Goal: Communication & Community: Answer question/provide support

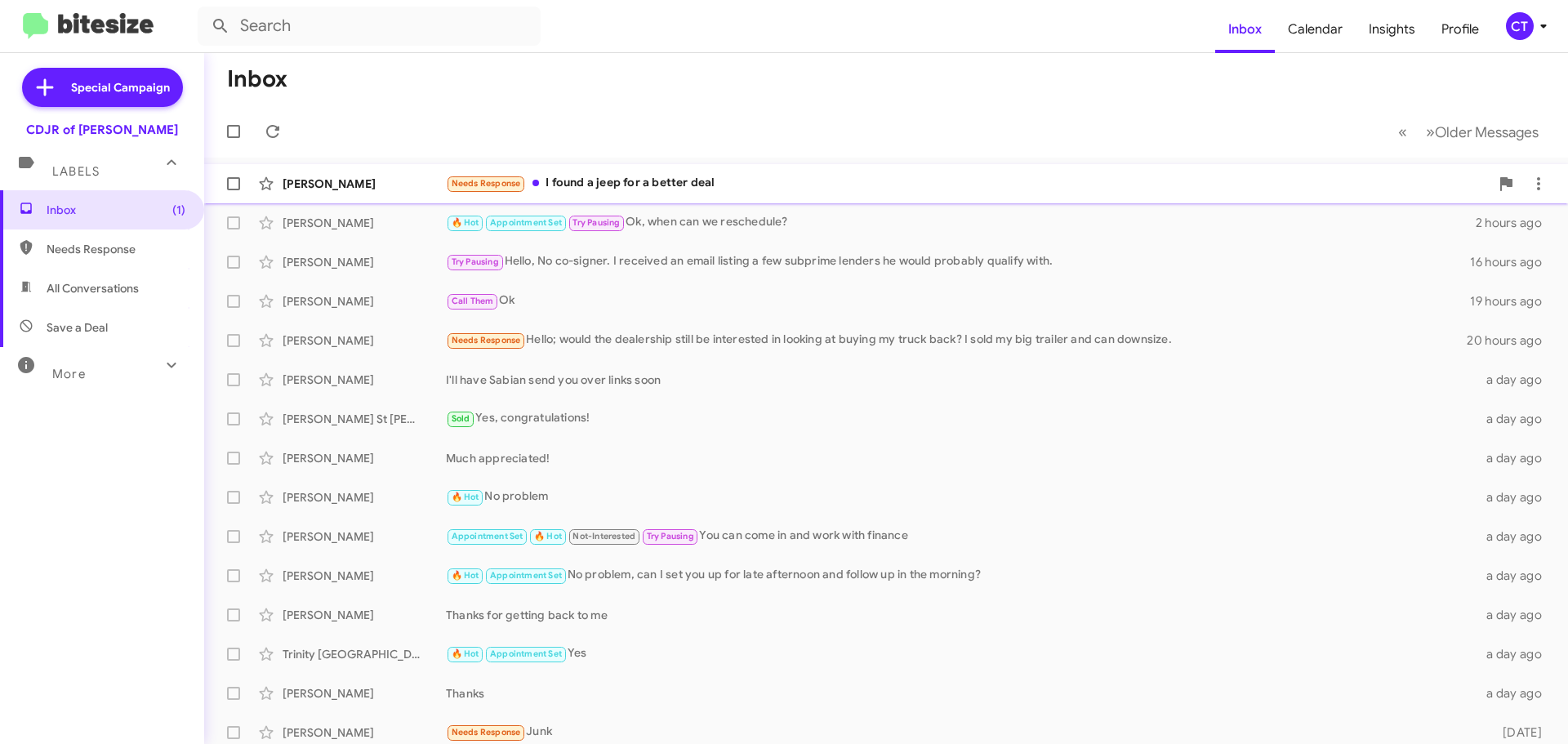
click at [820, 191] on div "Needs Response I found a jeep for a better deal" at bounding box center [967, 183] width 1043 height 19
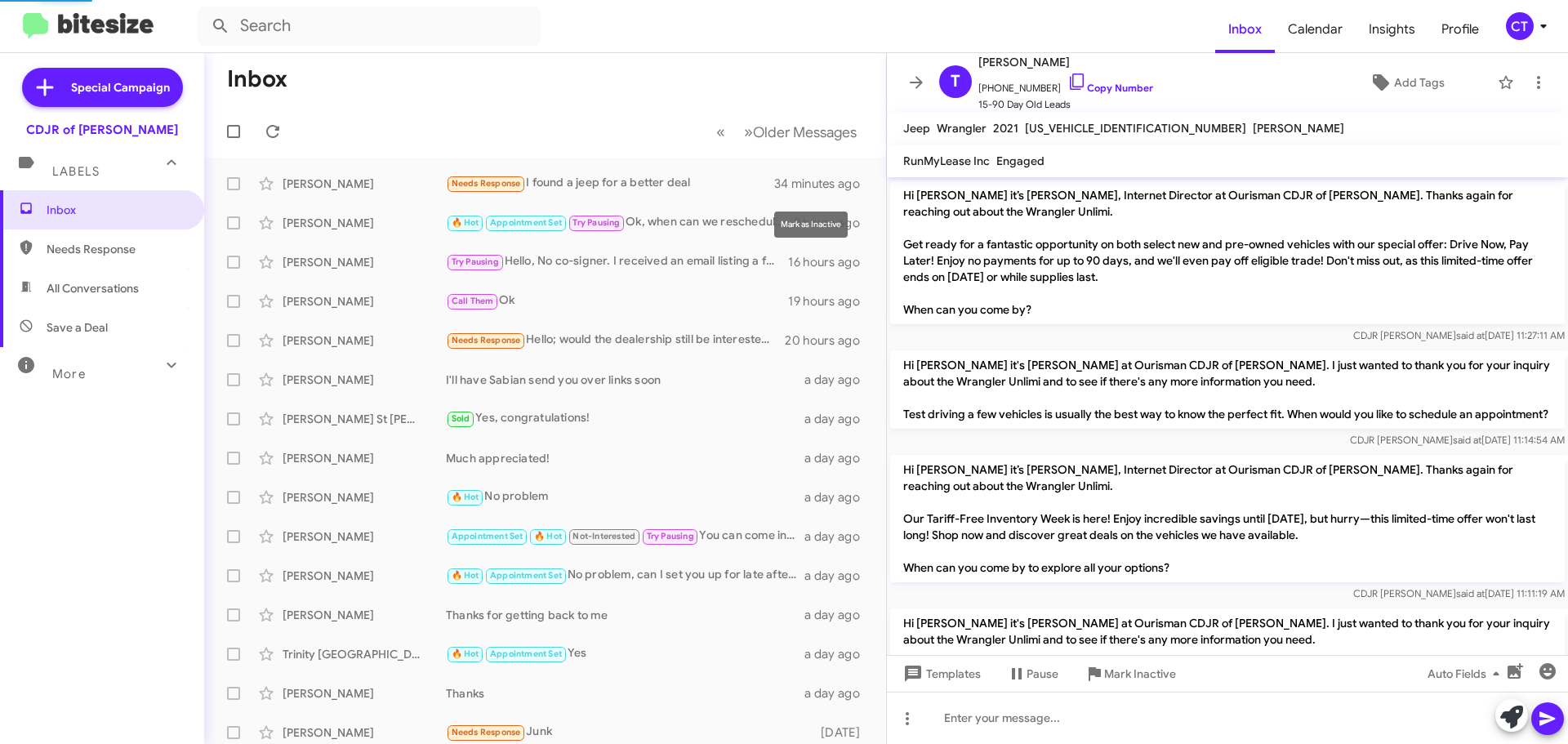
scroll to position [1825, 0]
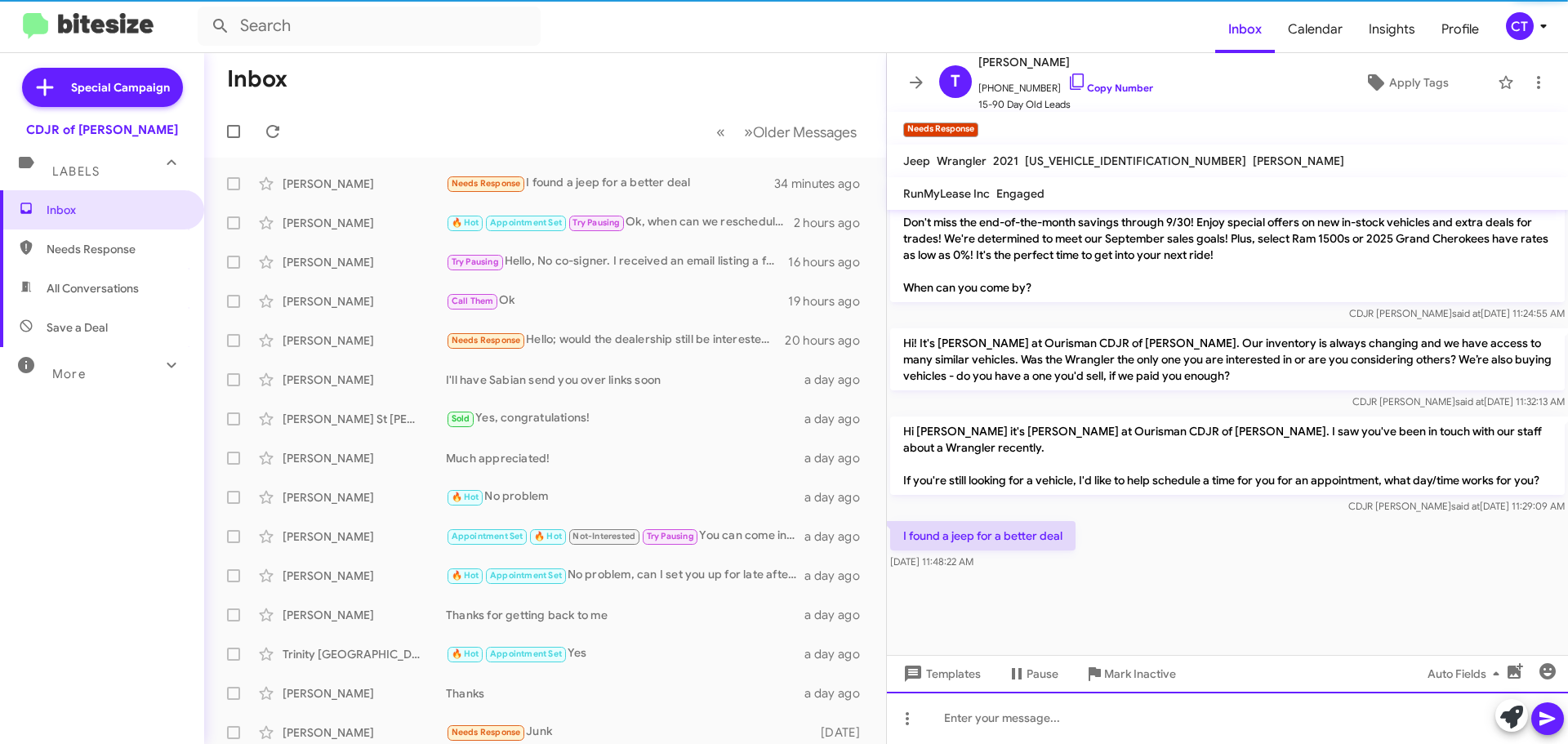
click at [1101, 715] on div at bounding box center [1227, 717] width 681 height 52
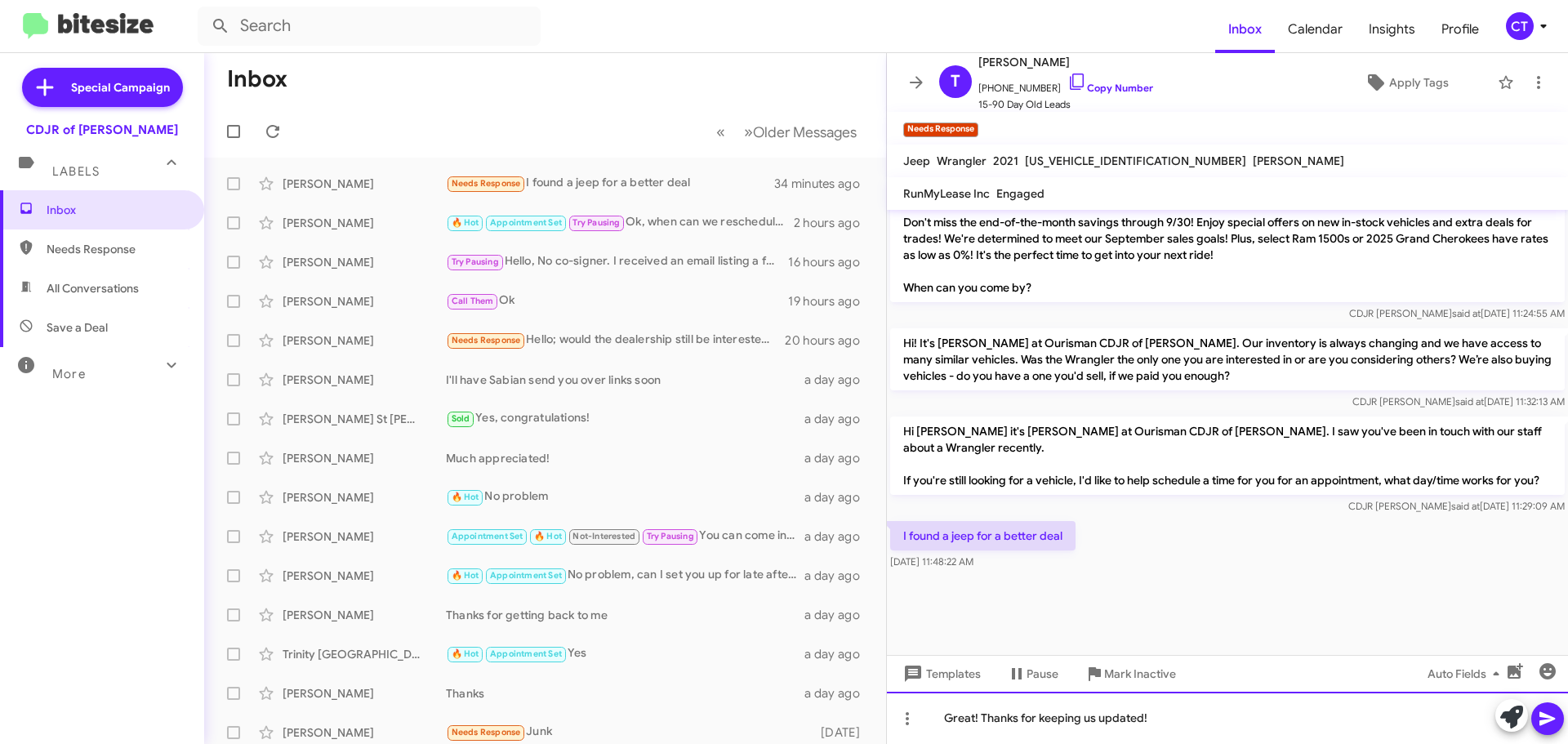
click at [1567, 719] on div "Great! Thanks for keeping us updated!" at bounding box center [1227, 717] width 681 height 52
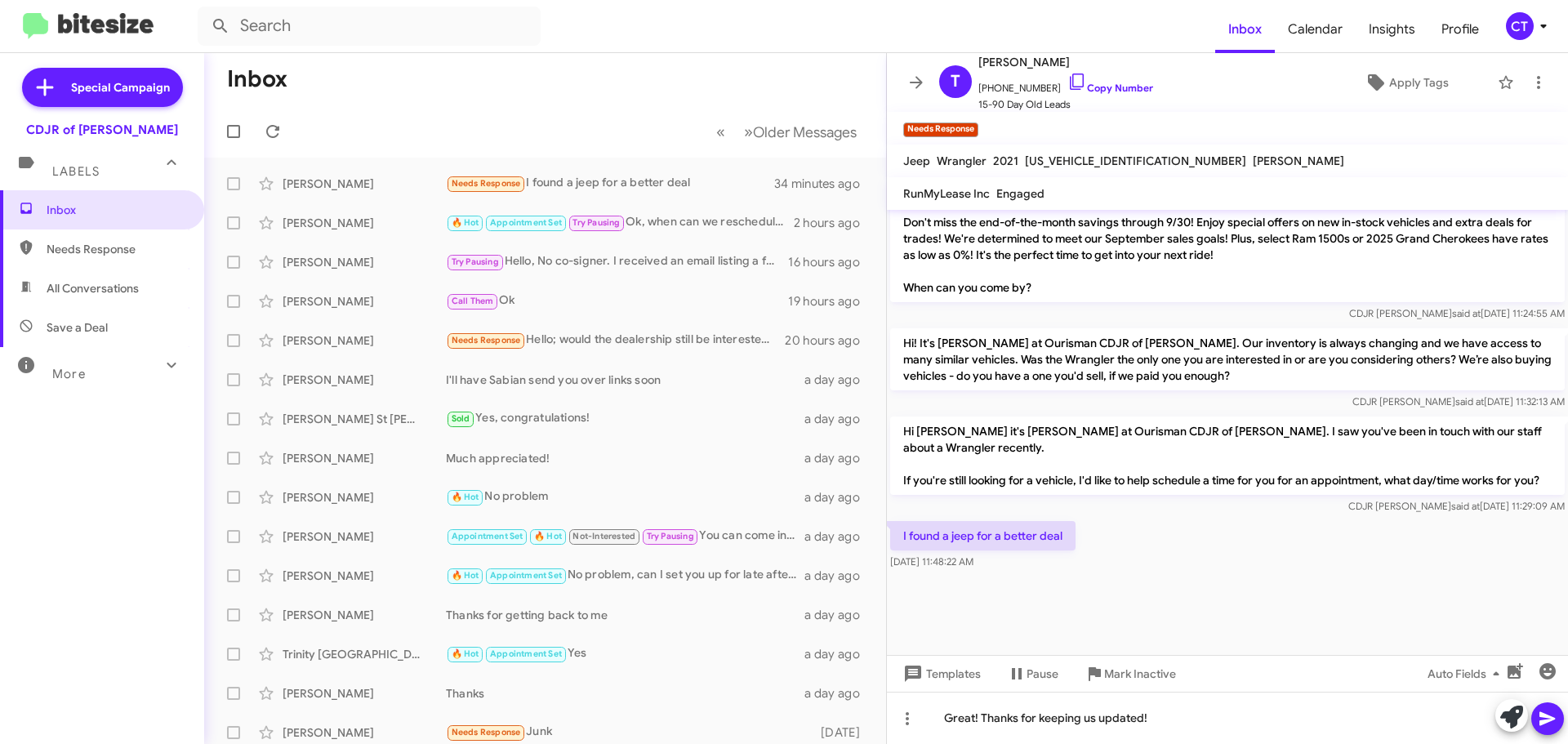
click at [1557, 721] on button at bounding box center [1547, 718] width 33 height 33
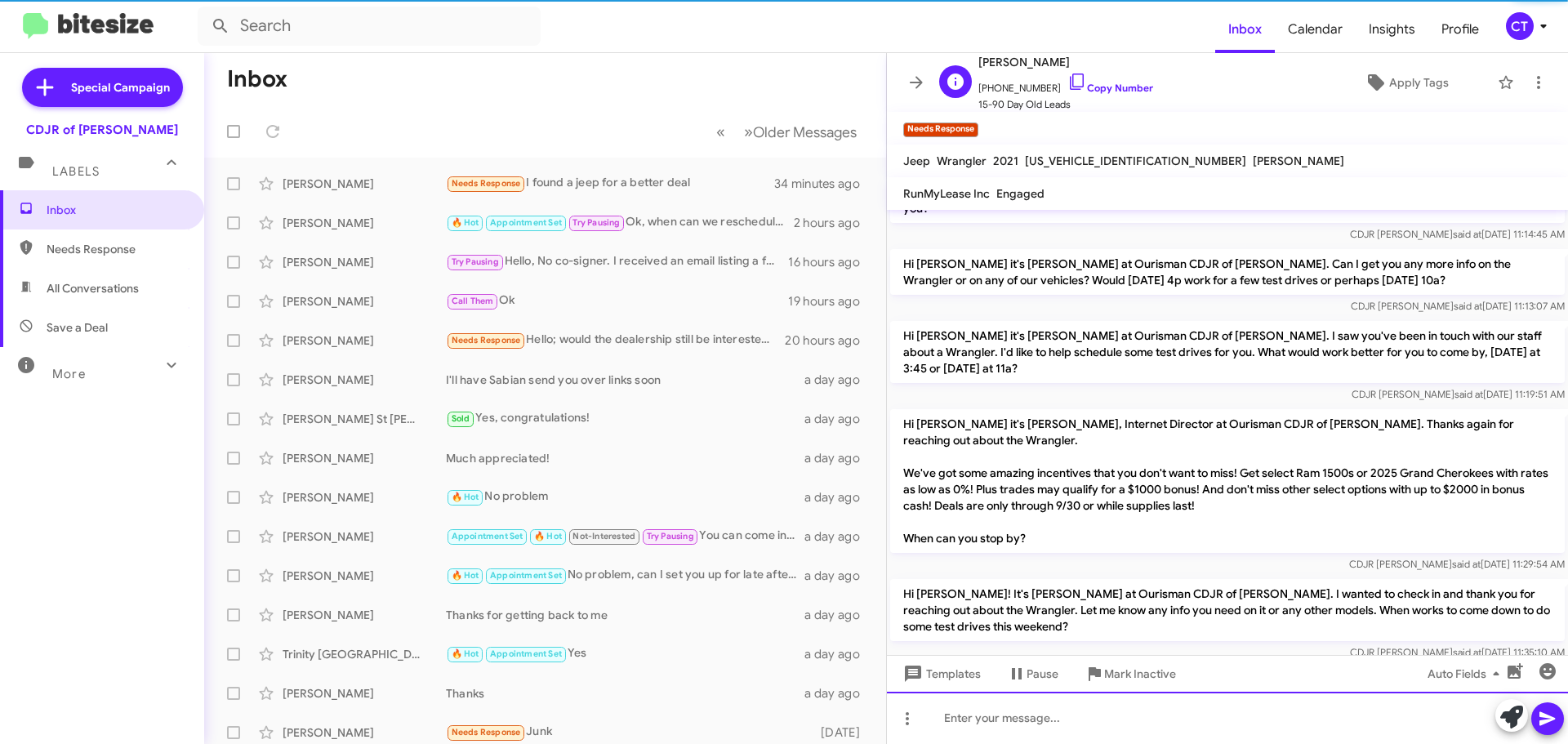
scroll to position [0, 0]
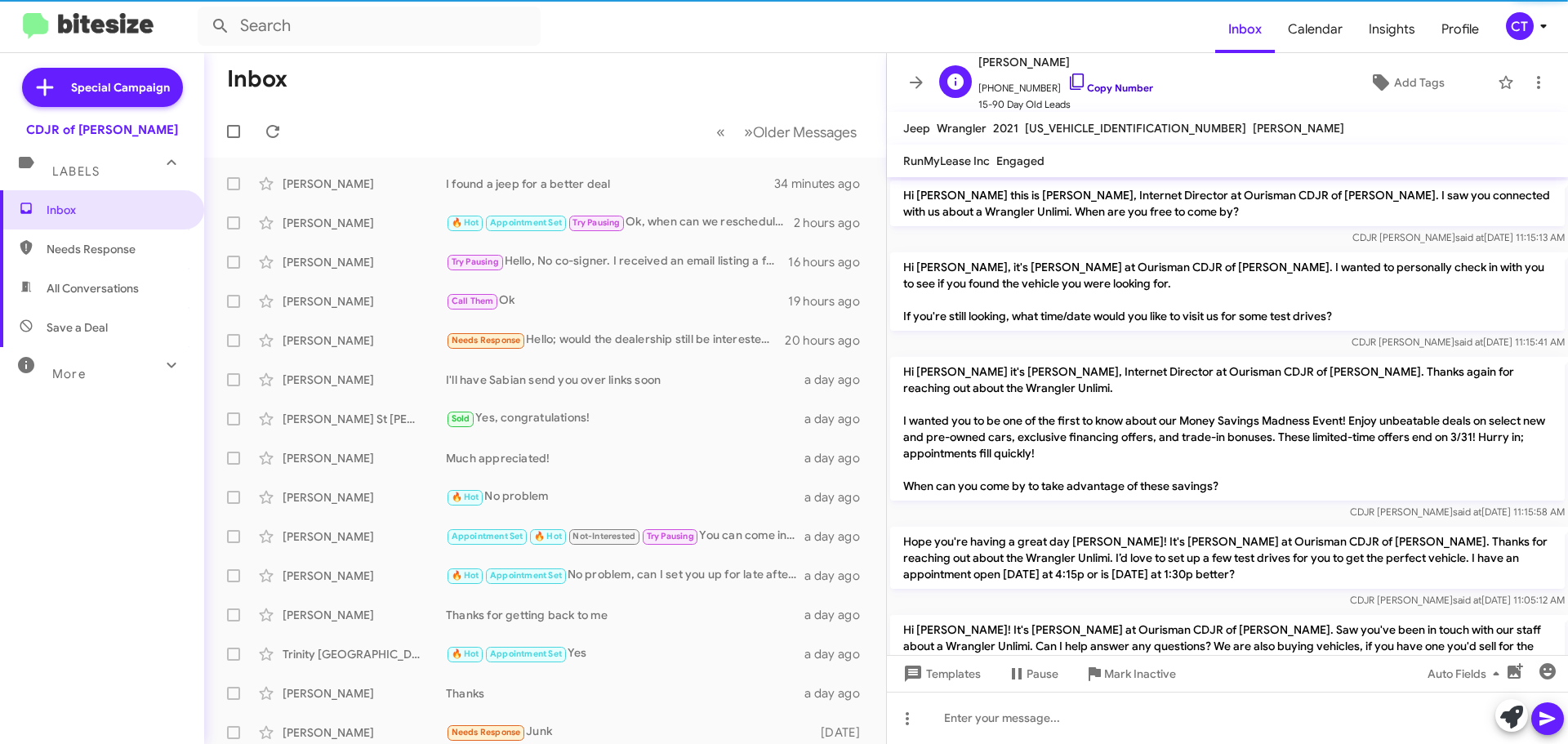
click at [1067, 81] on icon at bounding box center [1077, 82] width 20 height 20
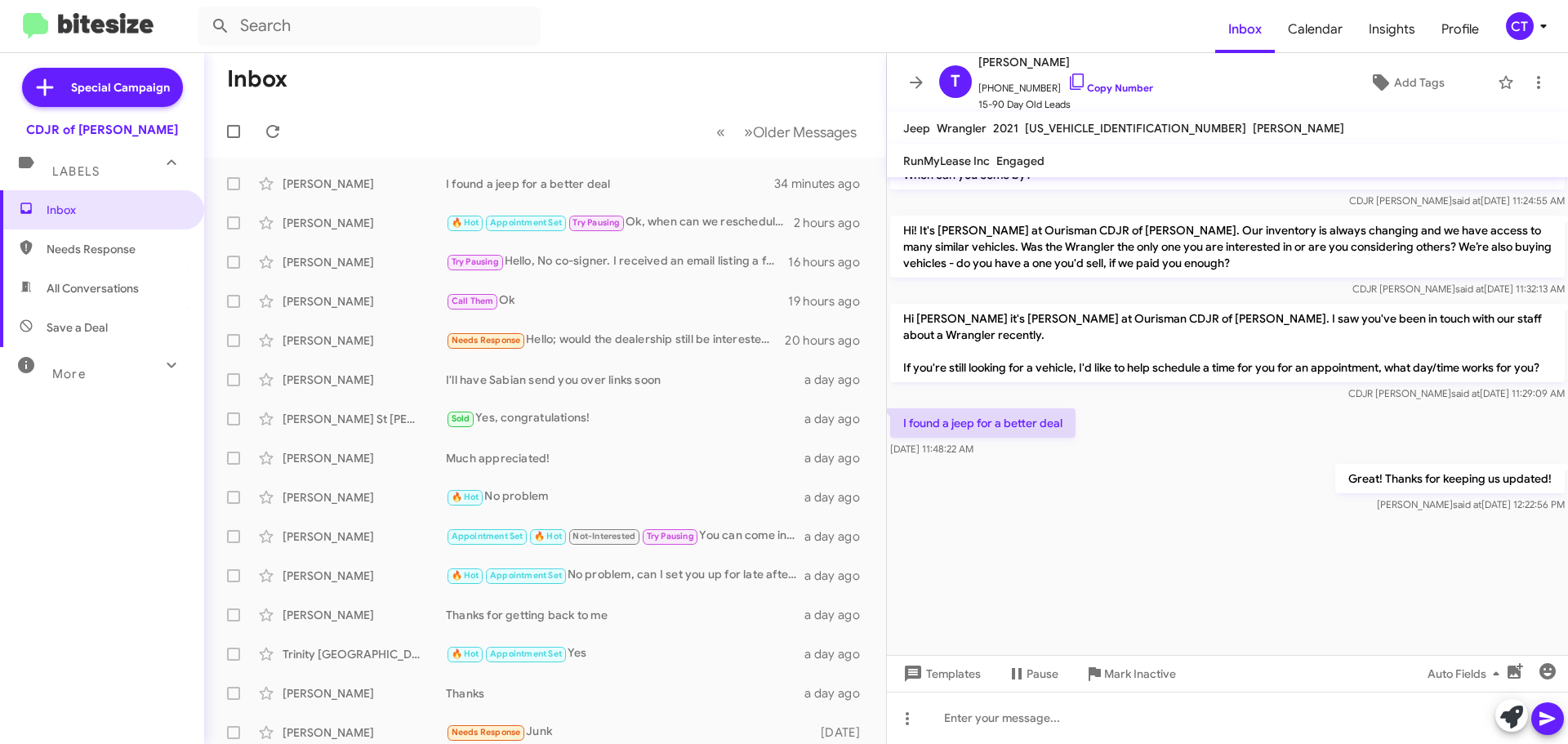
scroll to position [3525, 0]
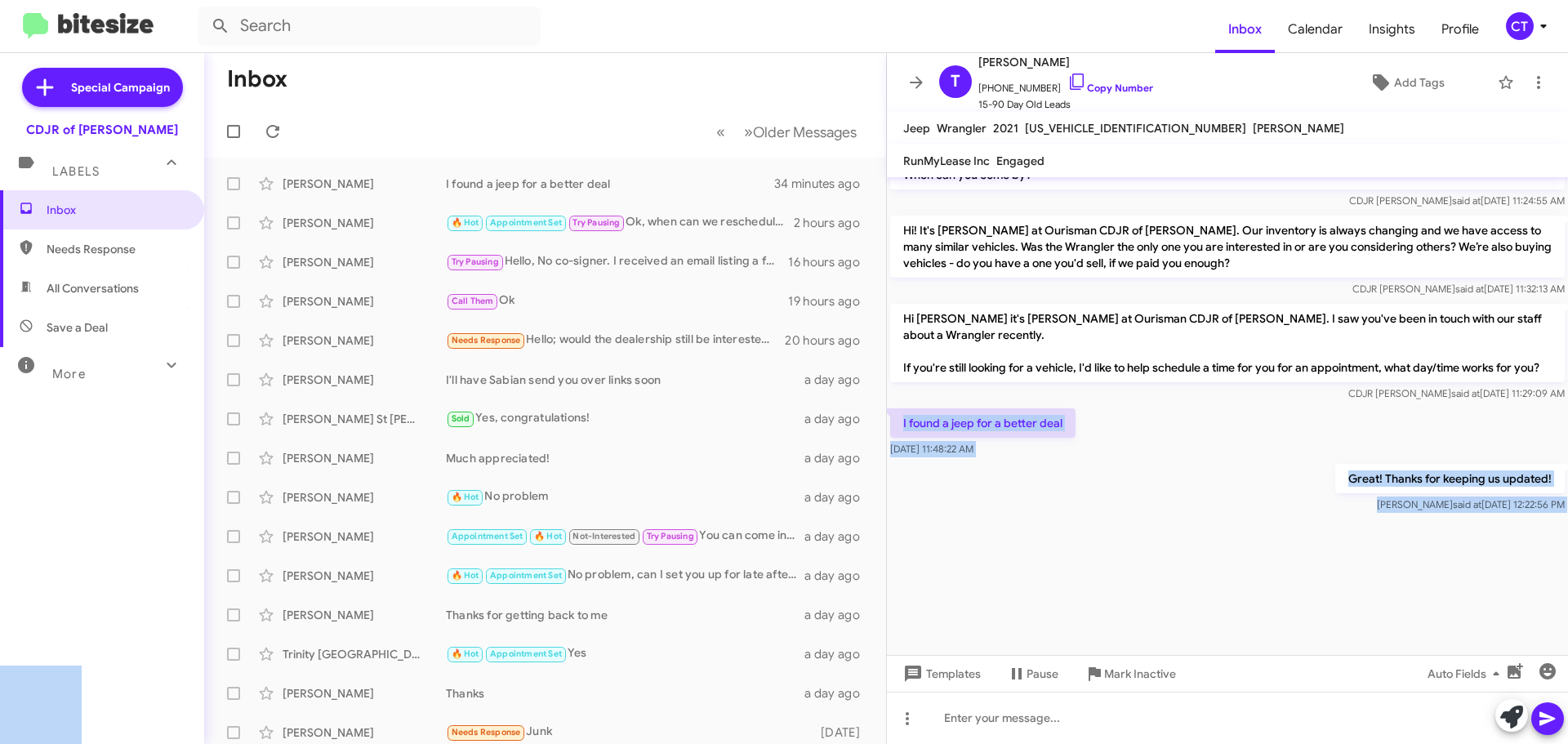
copy body "I found a jeep for a better deal Oct 3, 2025, 11:48:22 AM Great! Thanks for kee…"
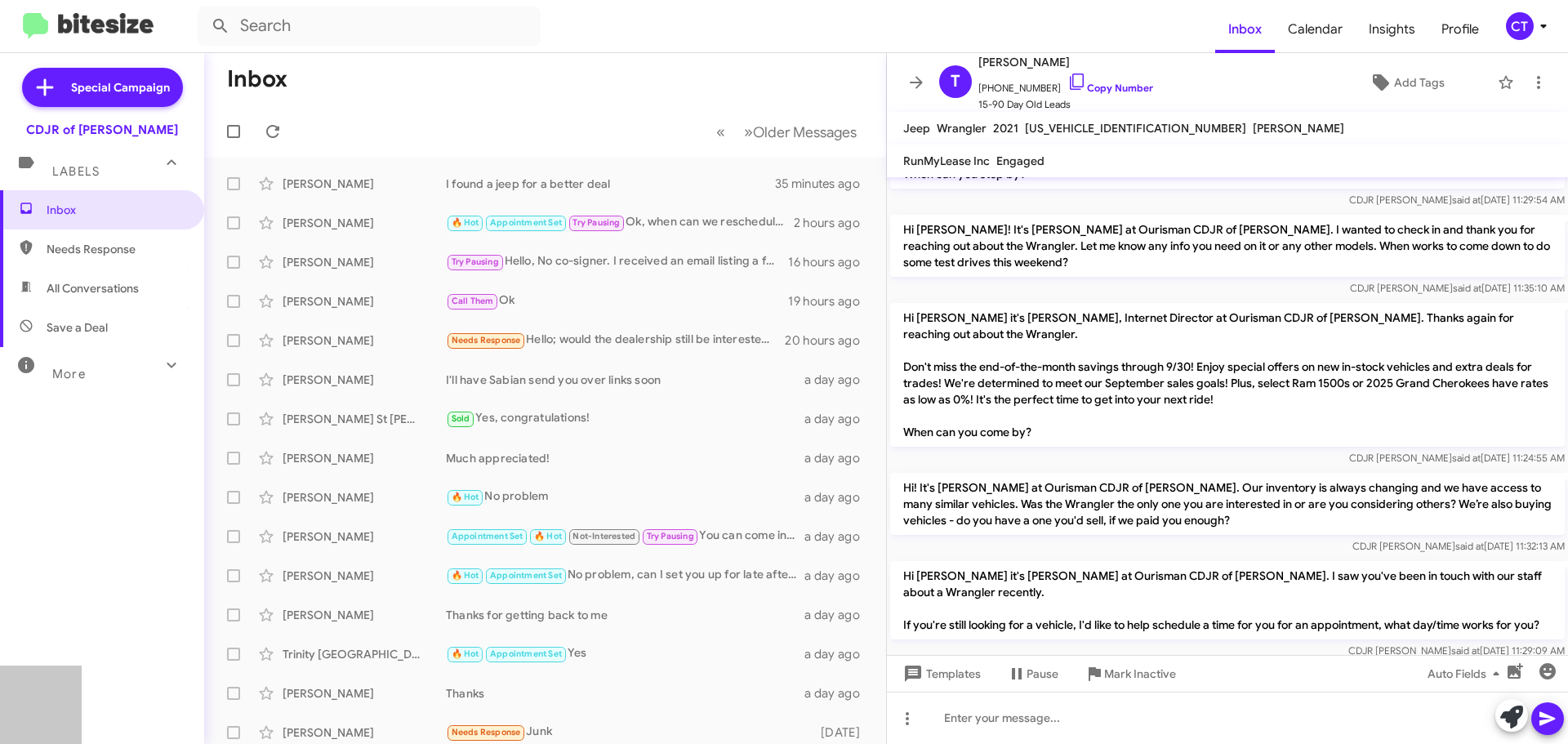
scroll to position [3199, 0]
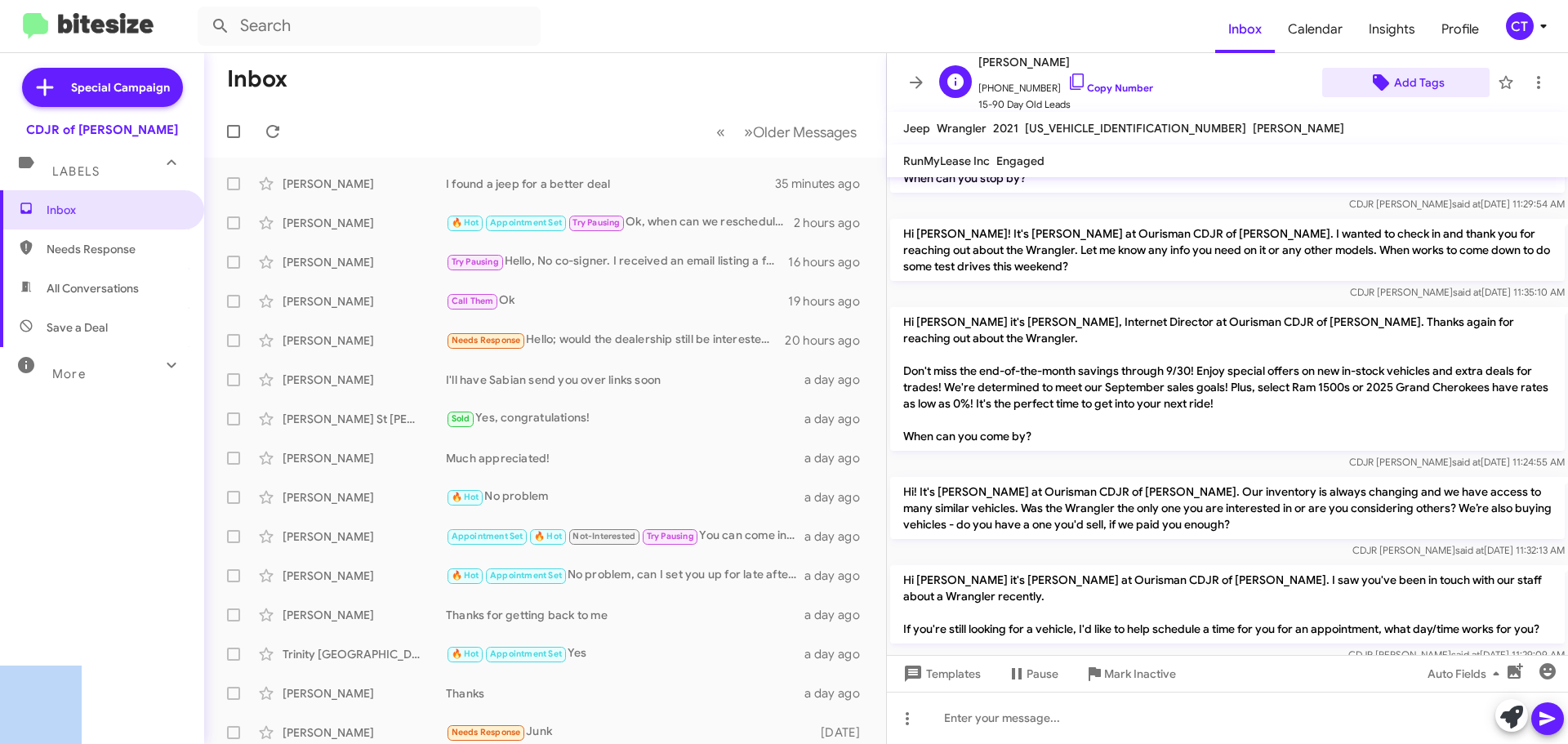
click at [1417, 84] on span "Add Tags" at bounding box center [1419, 83] width 51 height 29
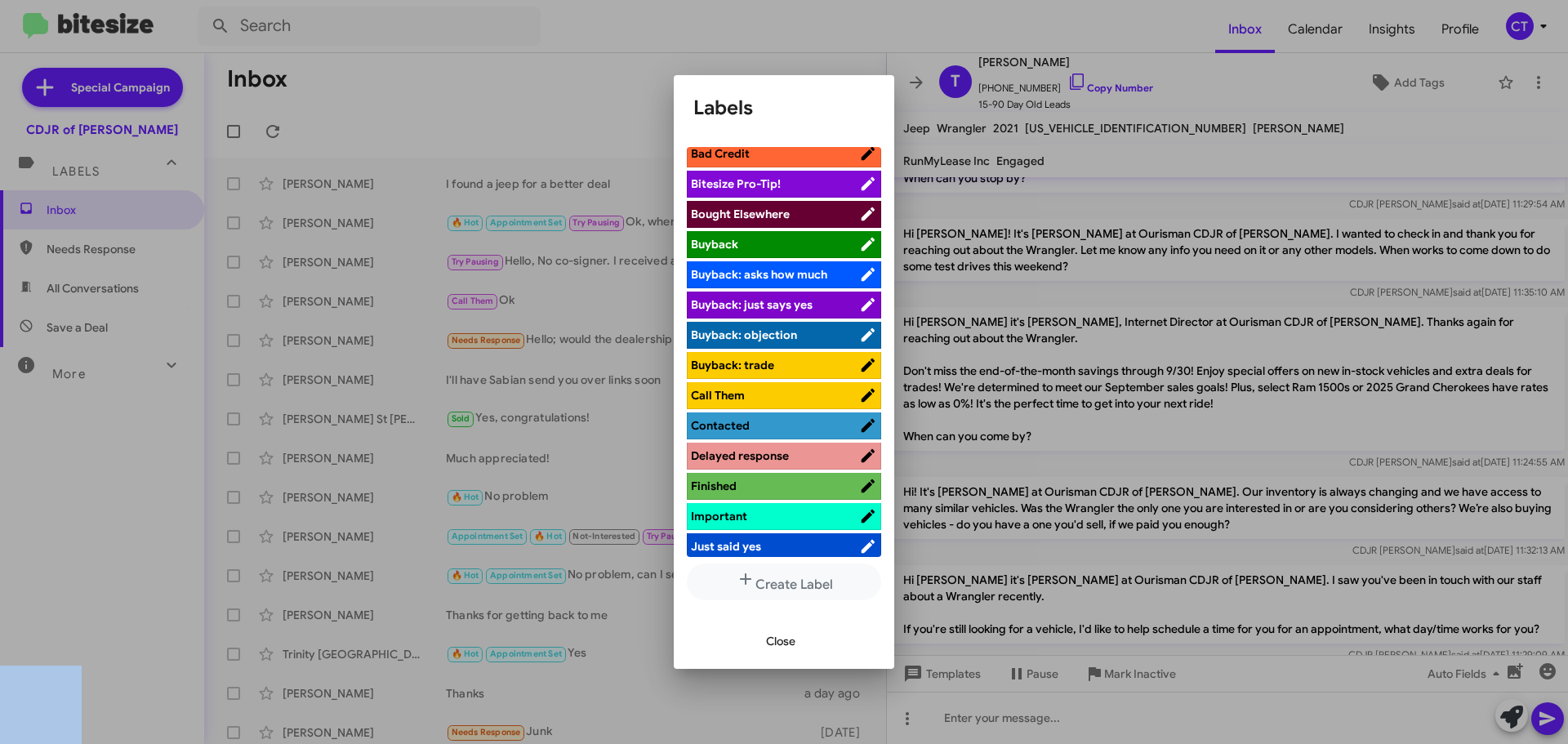
scroll to position [0, 0]
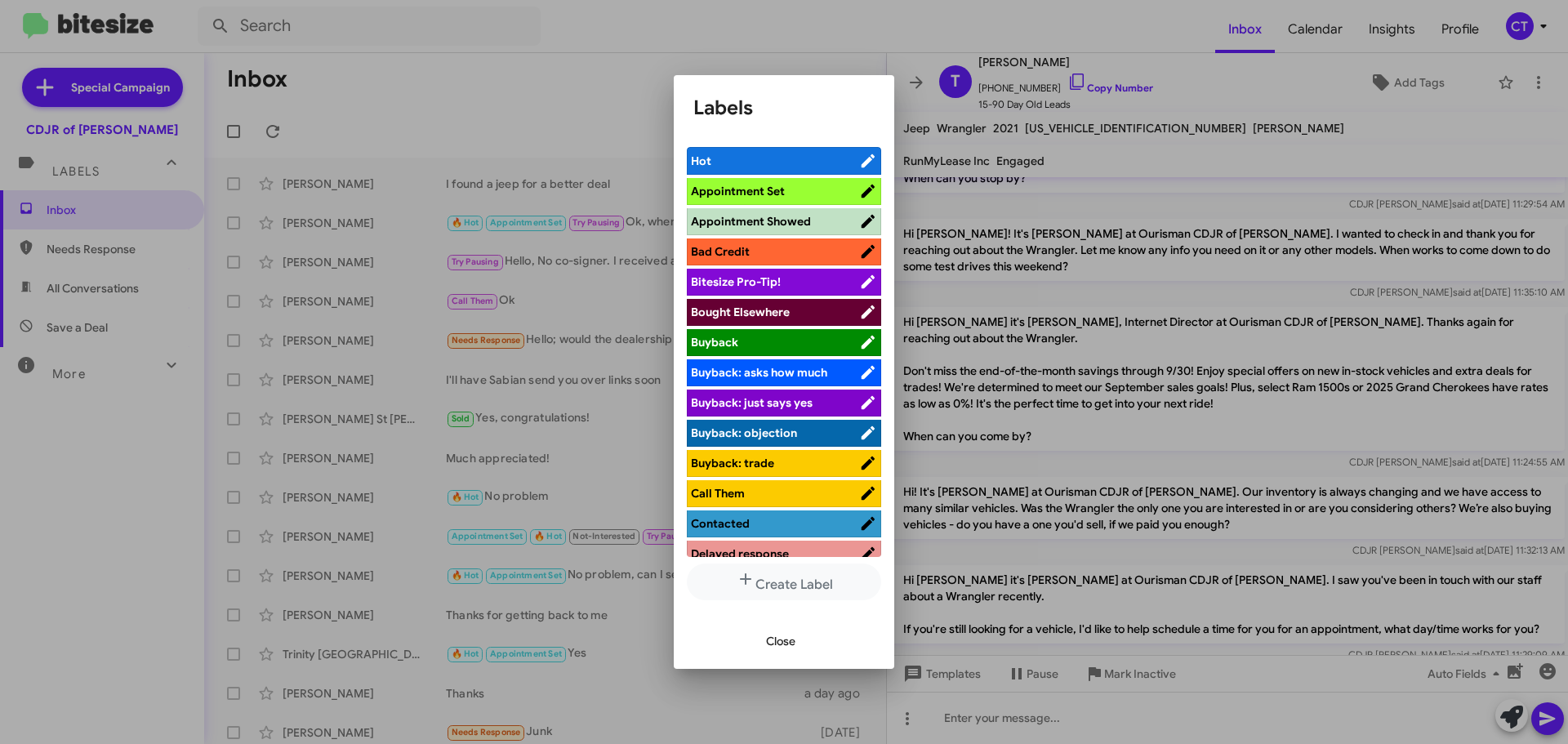
click at [764, 309] on span "Bought Elsewhere" at bounding box center [740, 311] width 99 height 15
drag, startPoint x: 777, startPoint y: 647, endPoint x: 593, endPoint y: 546, distance: 209.9
click at [776, 647] on span "Close" at bounding box center [780, 641] width 29 height 29
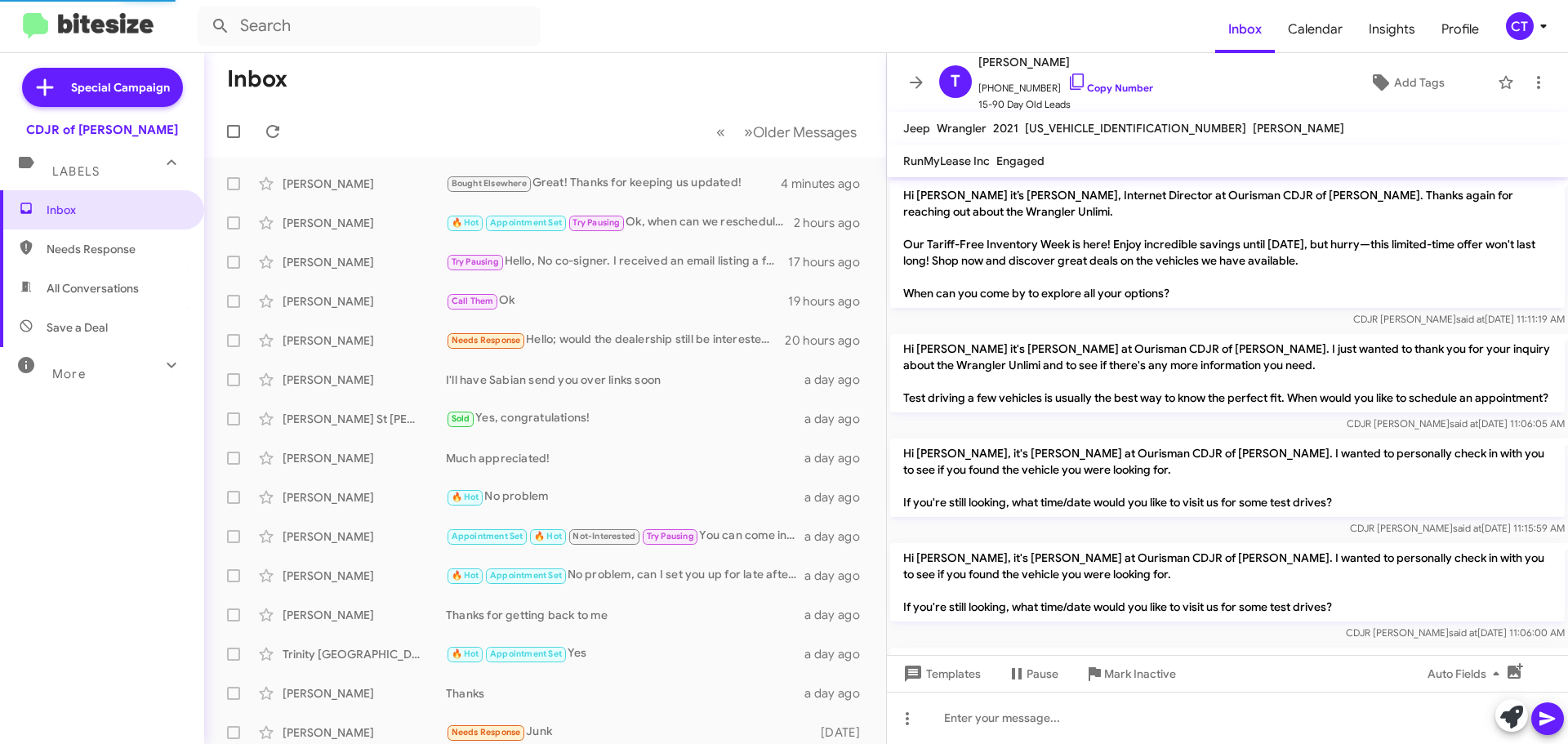
scroll to position [1620, 0]
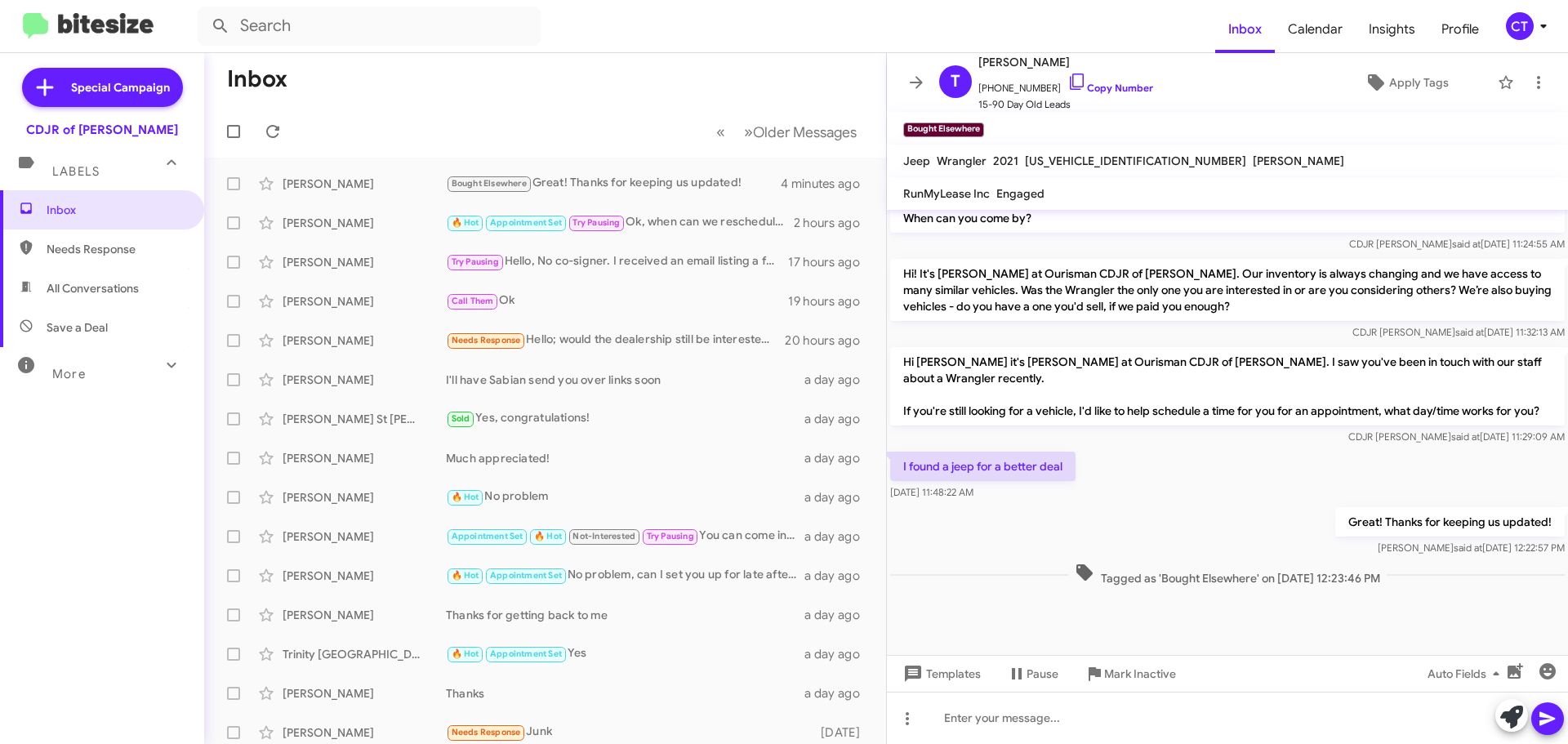
click at [1541, 27] on icon at bounding box center [1542, 26] width 6 height 4
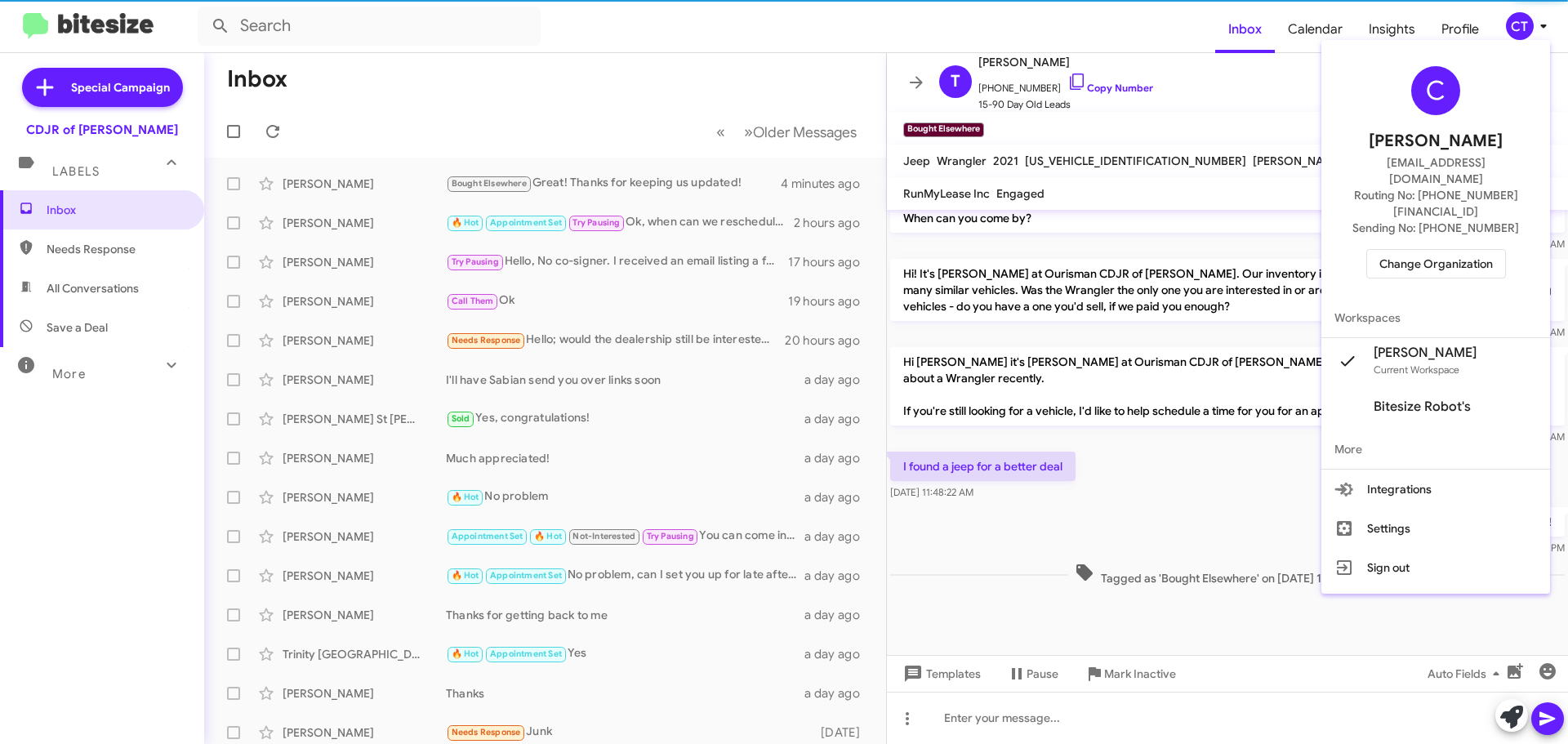
click at [1401, 247] on div "C Ciara Taylor ctaylor@ourismancars.com Routing No: +1 (240) 533-1200 Sending N…" at bounding box center [1436, 172] width 229 height 251
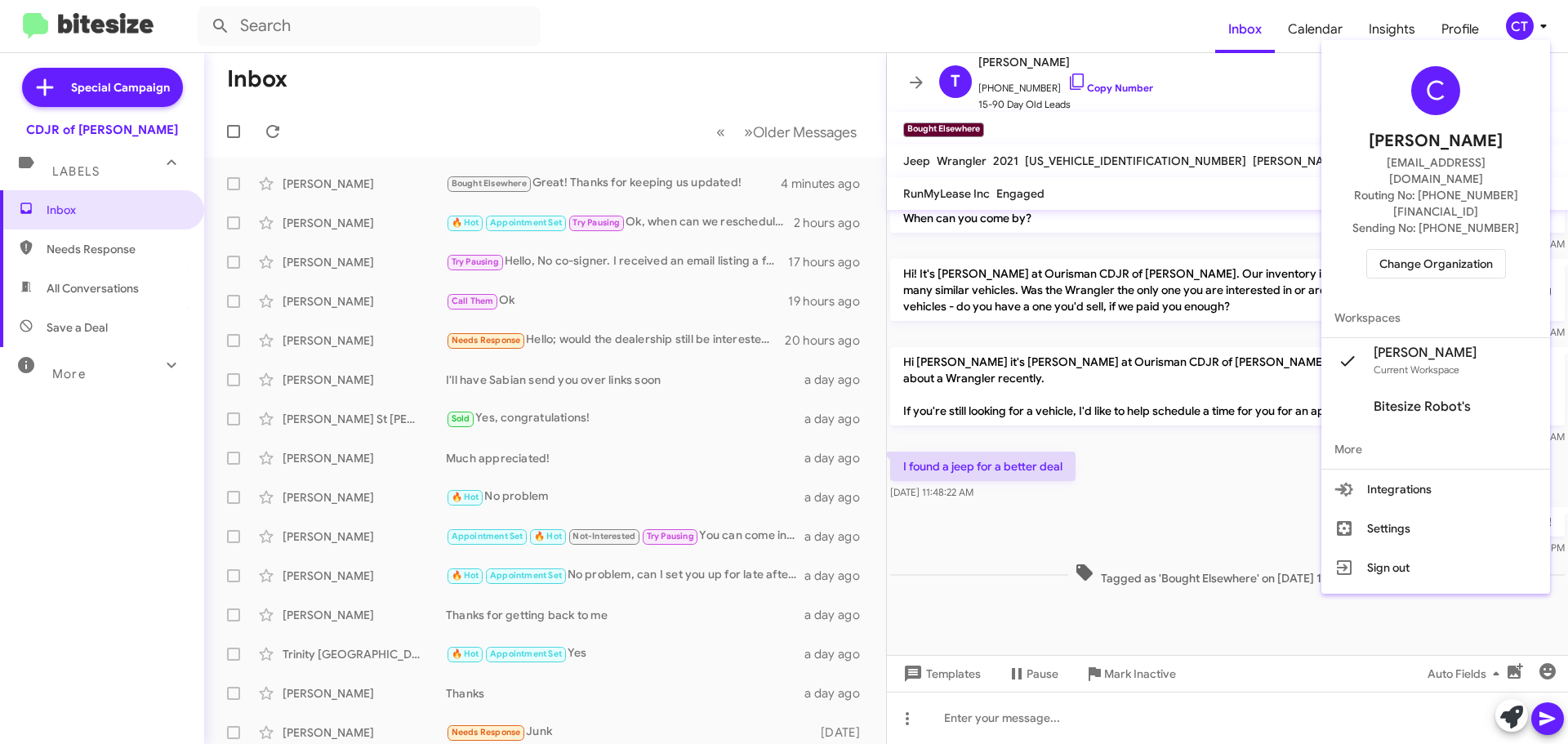
click at [1399, 249] on span "Change Organization" at bounding box center [1436, 263] width 114 height 28
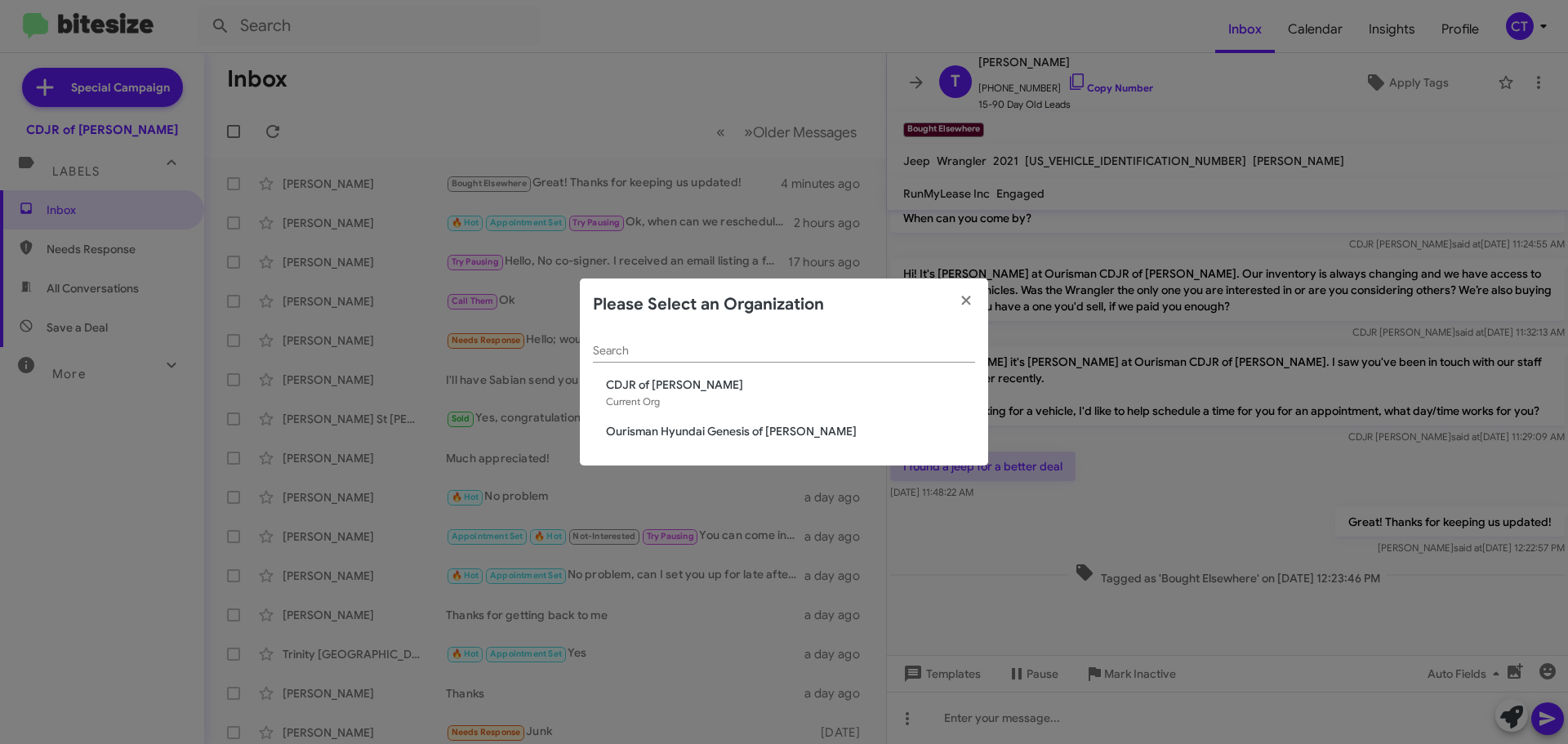
click at [717, 432] on span "Ourisman Hyundai Genesis of [PERSON_NAME]" at bounding box center [790, 431] width 369 height 16
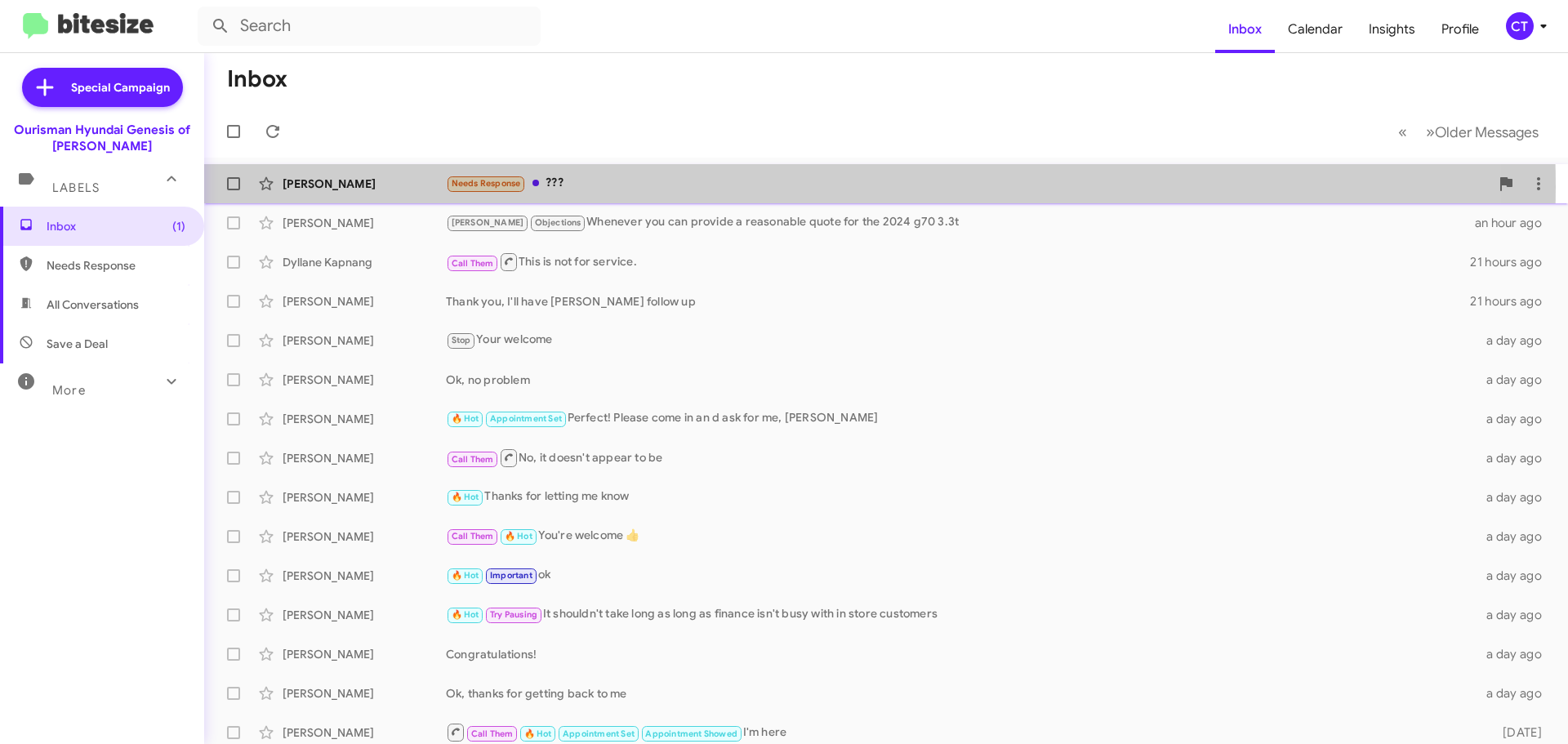
click at [698, 188] on div "Needs Response ???" at bounding box center [967, 183] width 1043 height 19
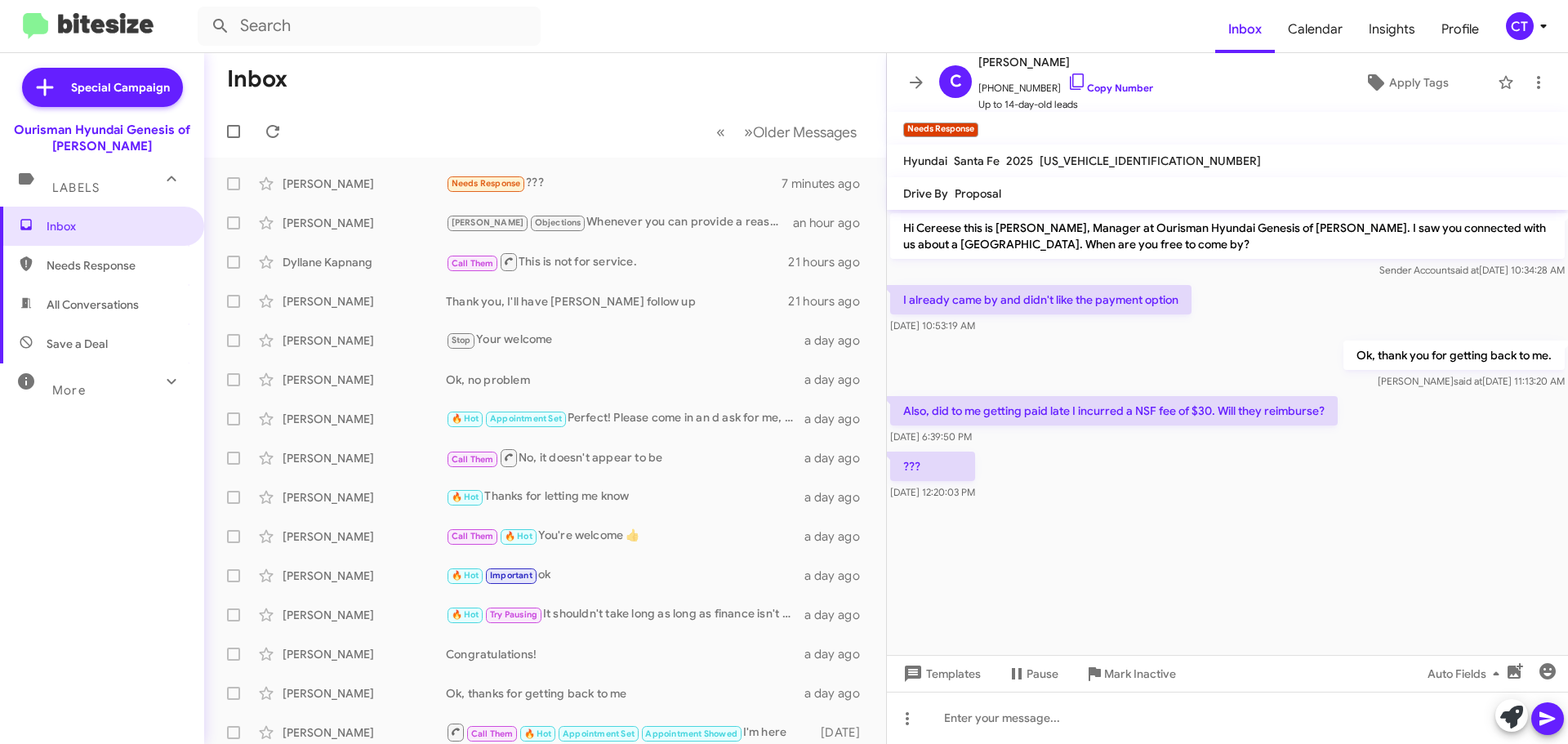
drag, startPoint x: 1062, startPoint y: 77, endPoint x: 46, endPoint y: 160, distance: 1019.4
click at [1067, 77] on icon at bounding box center [1077, 82] width 20 height 20
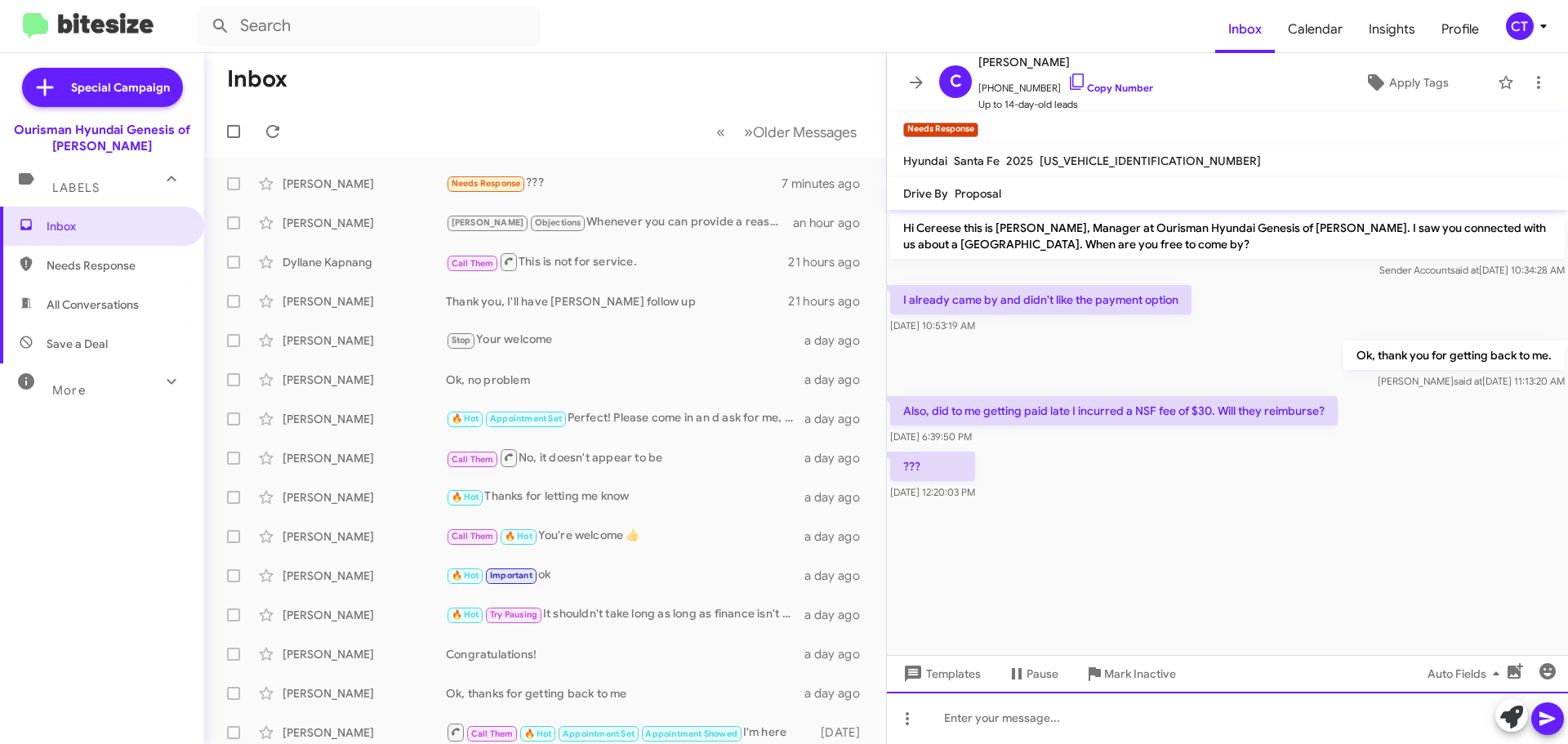
click at [1011, 727] on div at bounding box center [1227, 717] width 681 height 52
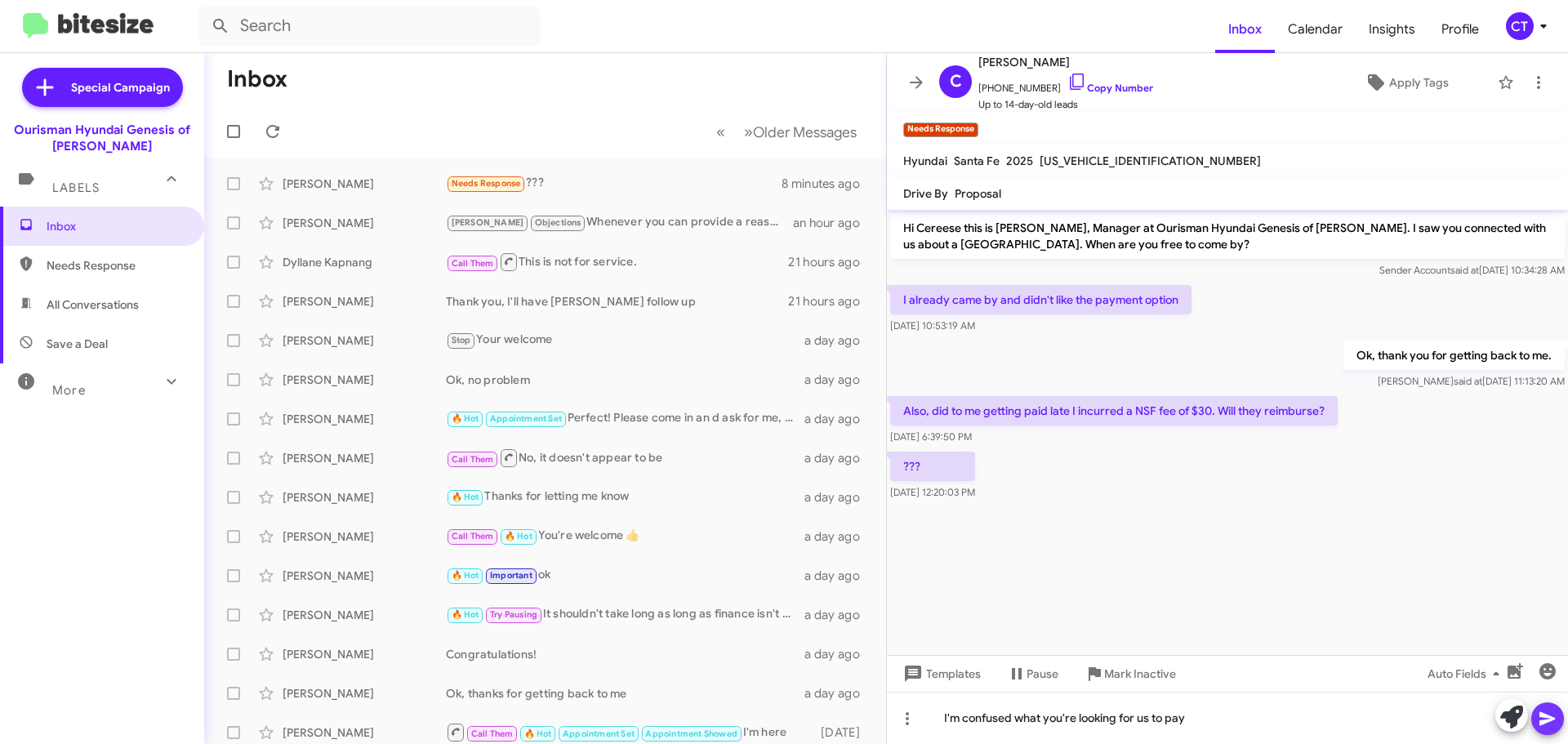
click at [1540, 730] on span at bounding box center [1547, 718] width 20 height 33
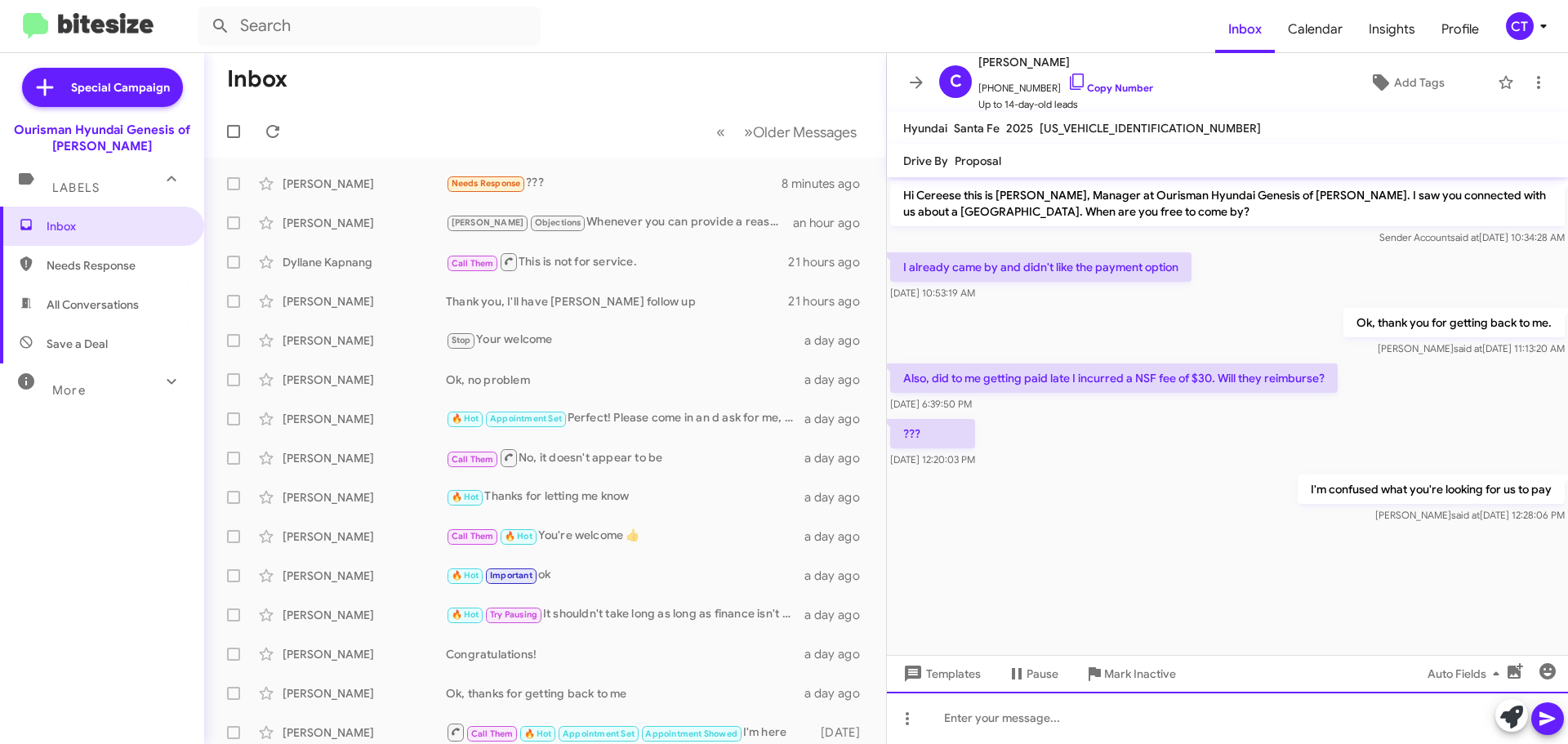
click at [1004, 730] on div at bounding box center [1227, 717] width 681 height 52
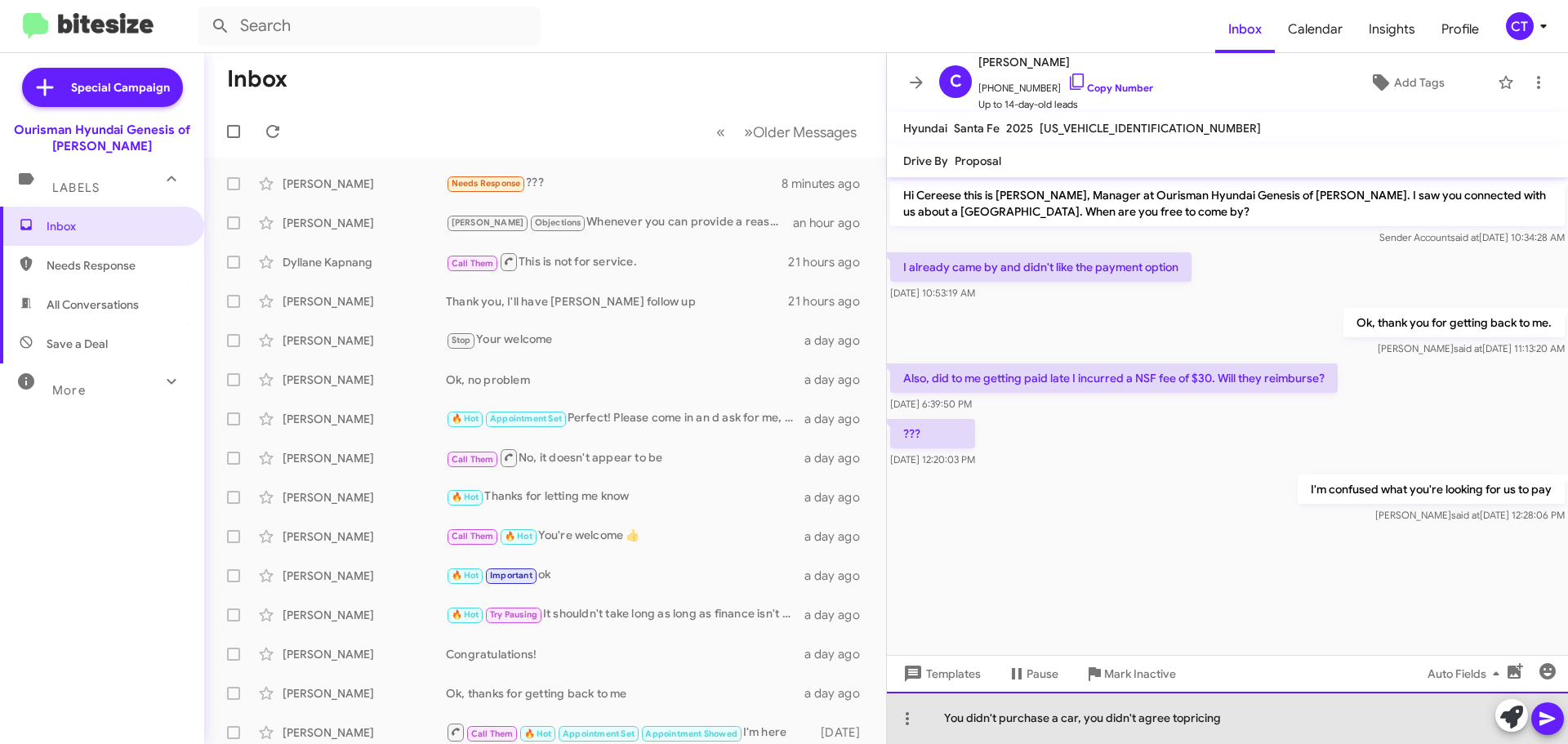
click at [1178, 717] on div "You didn't purchase a car, you didn't agree topricing" at bounding box center [1227, 717] width 681 height 52
click at [1286, 736] on div "You didn't purchase a car, you didn't agree to pricing" at bounding box center [1227, 717] width 681 height 52
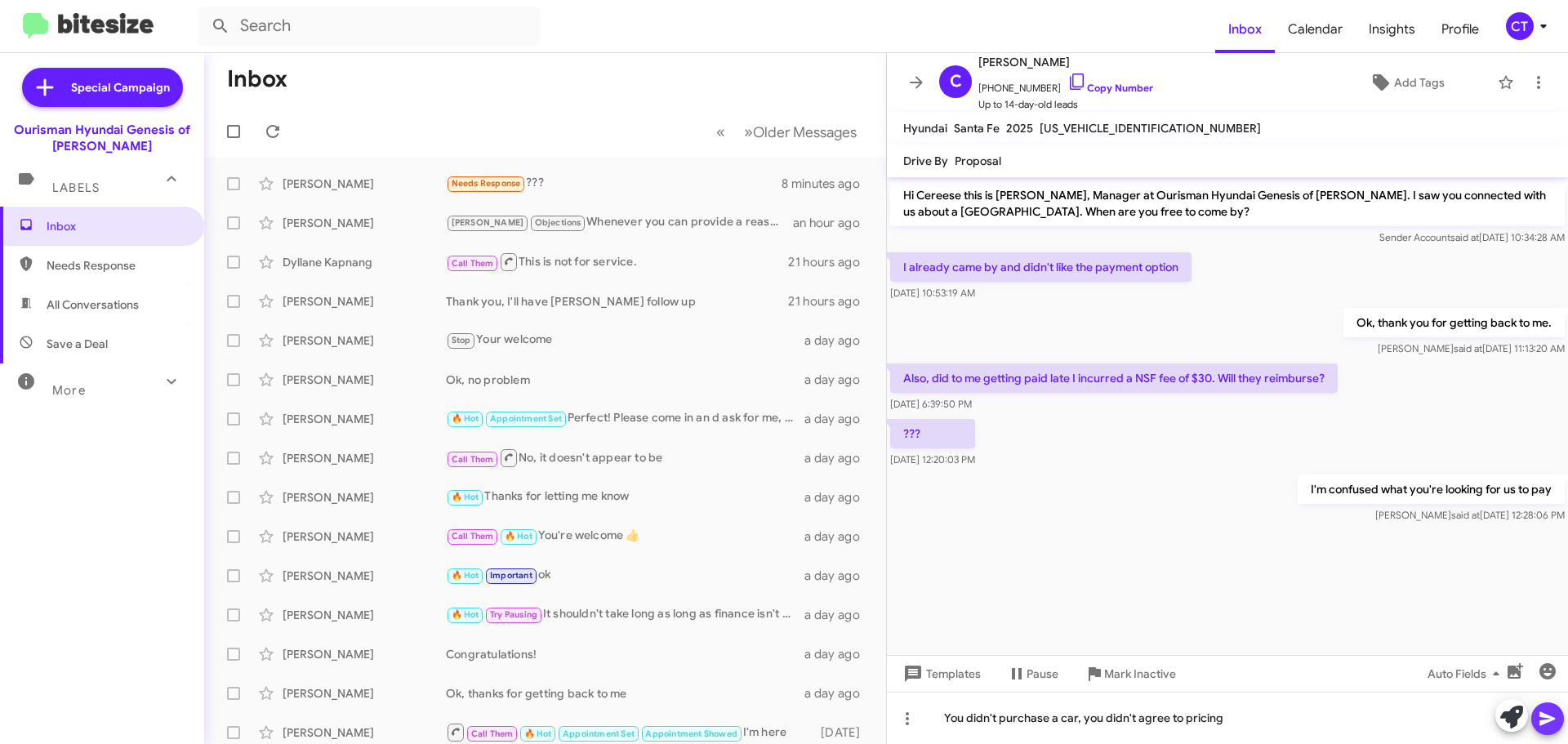
click at [1546, 729] on span at bounding box center [1547, 718] width 20 height 33
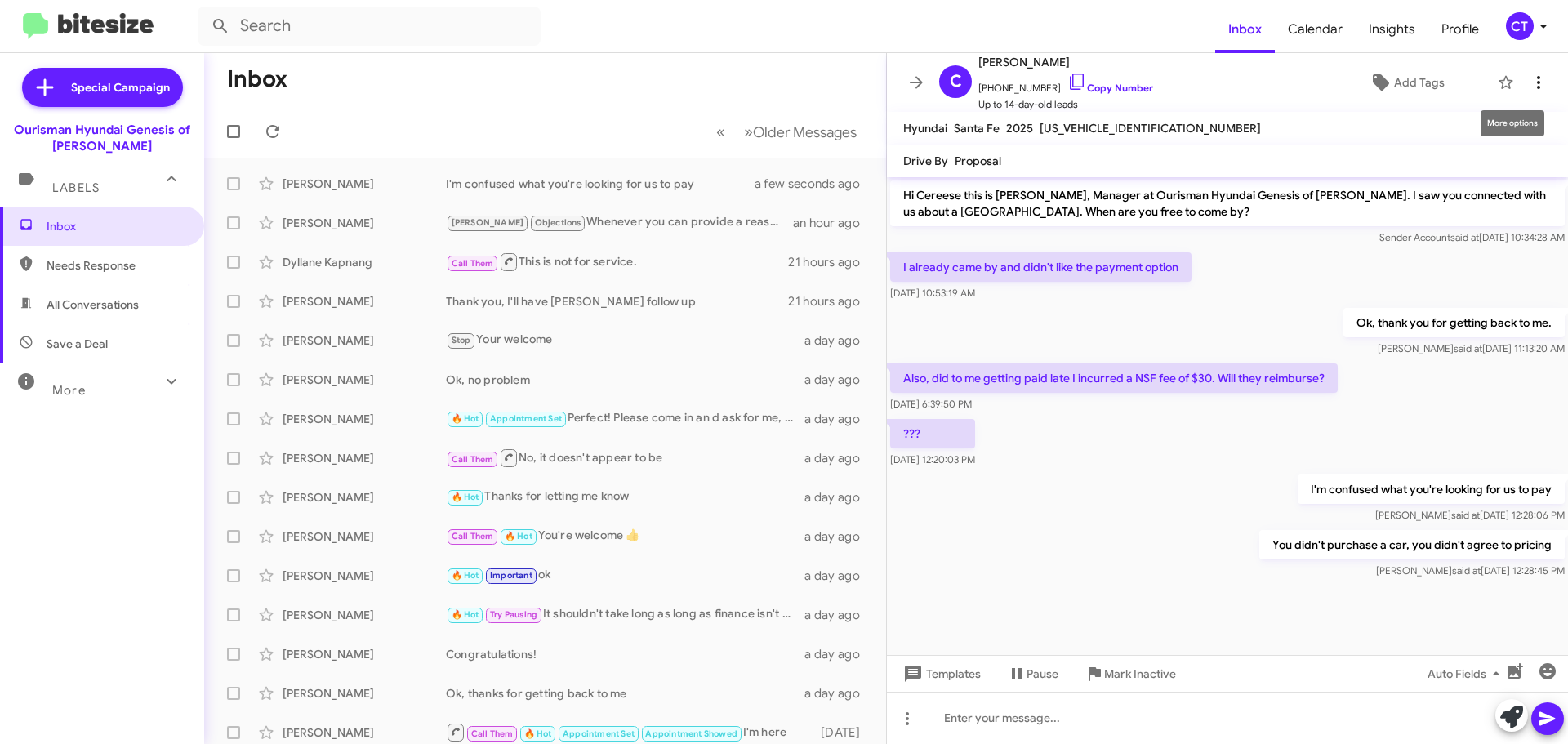
click at [1531, 89] on icon at bounding box center [1538, 82] width 20 height 20
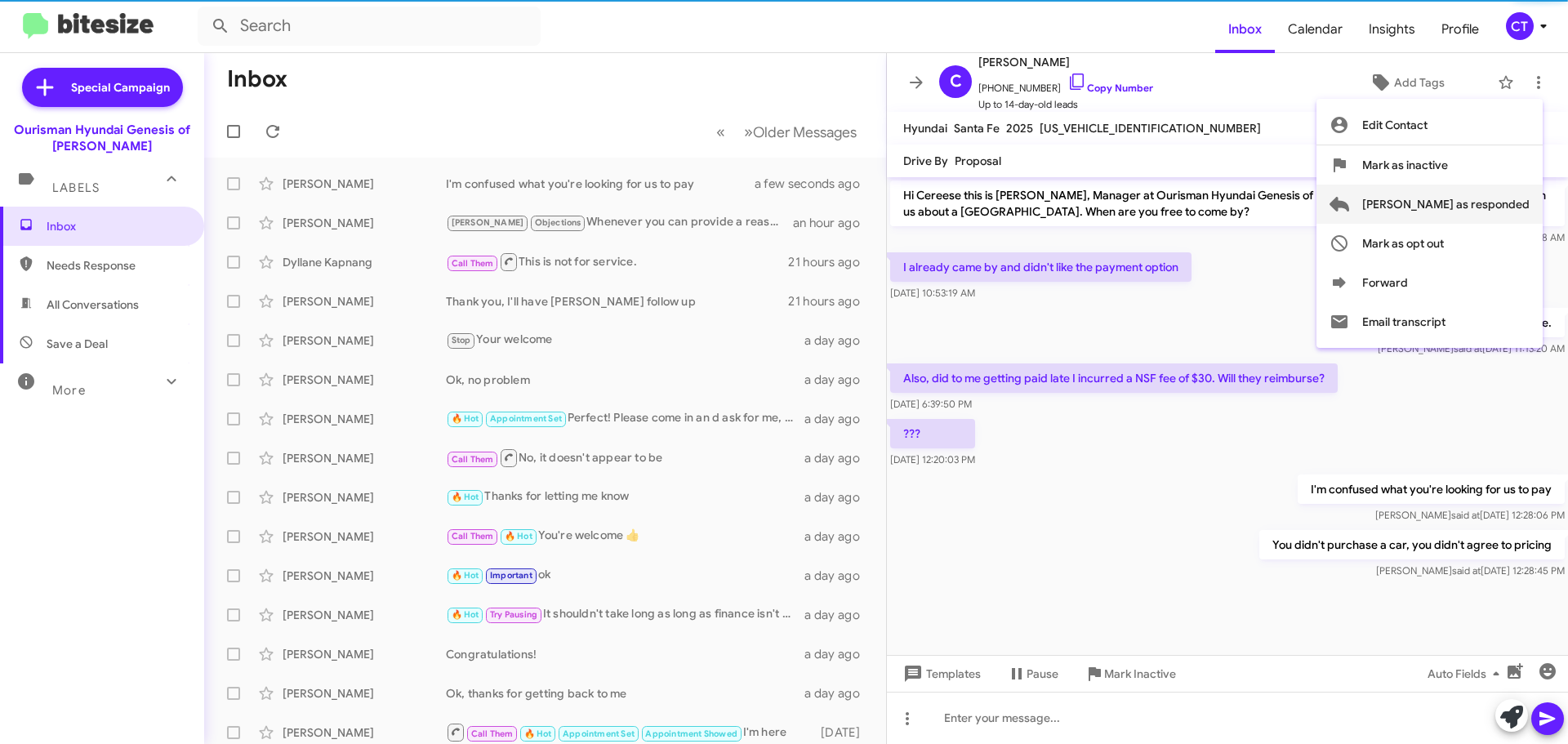
click at [1505, 195] on span "Mark as responded" at bounding box center [1445, 205] width 168 height 40
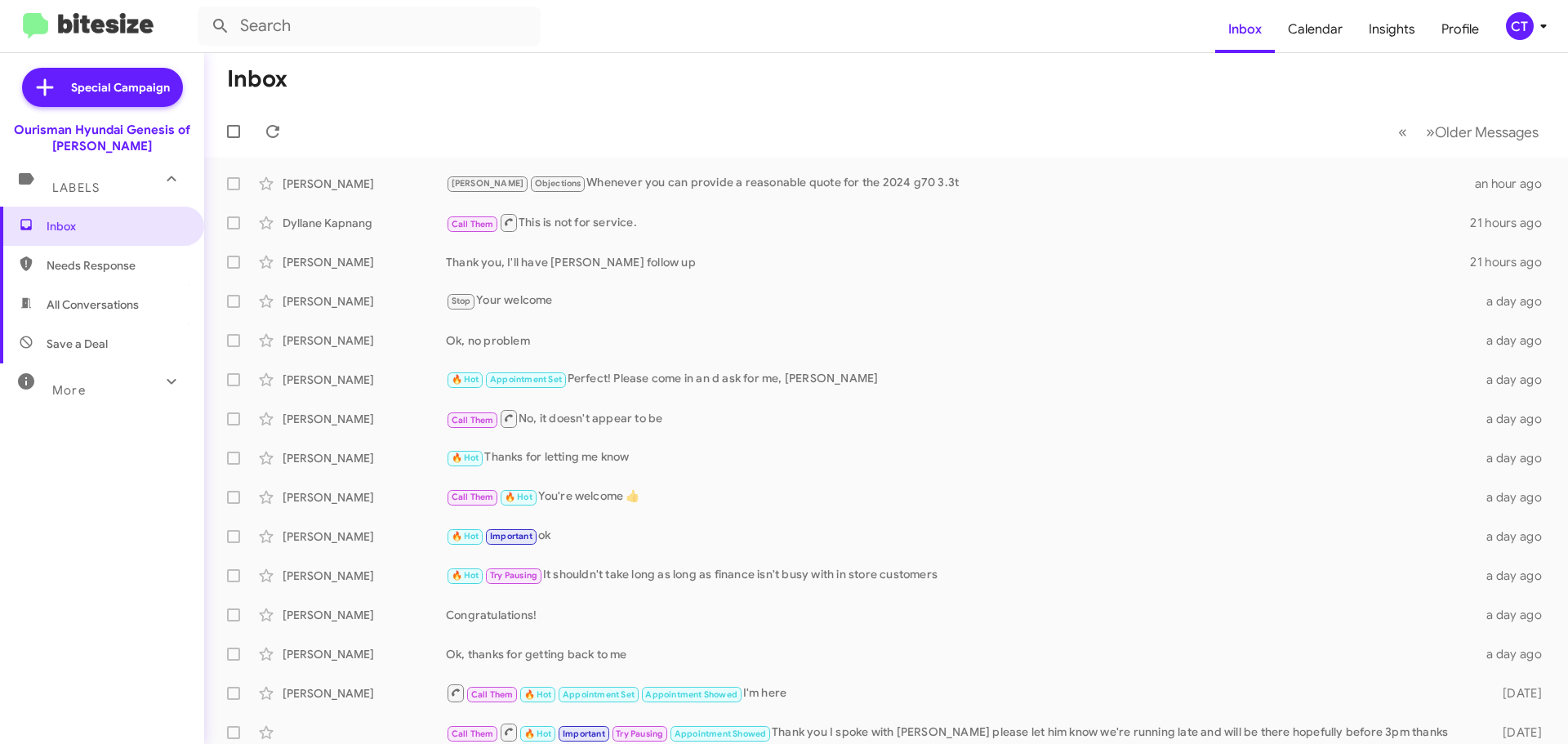
click at [1536, 27] on icon at bounding box center [1543, 26] width 20 height 20
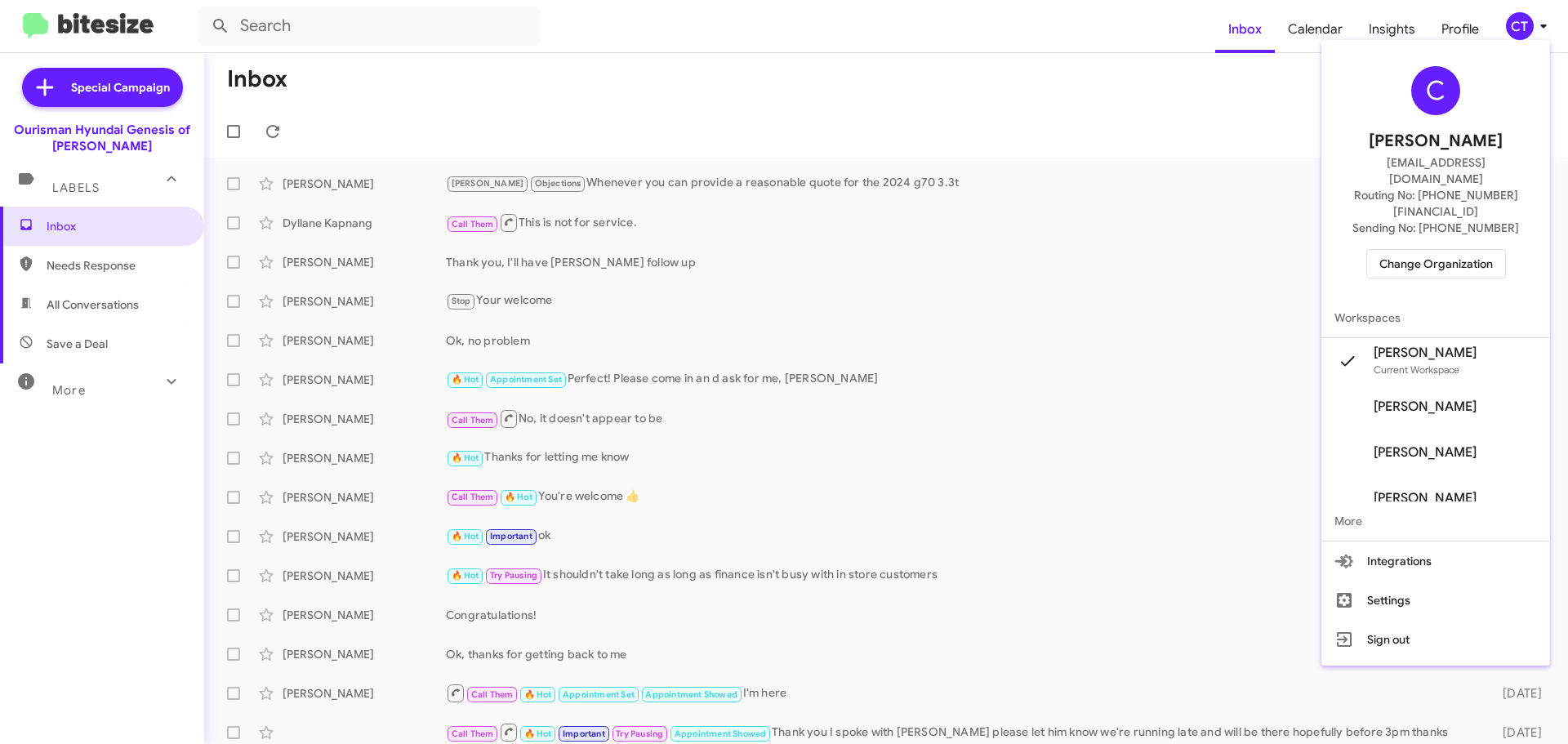
click at [1431, 249] on span "Change Organization" at bounding box center [1436, 263] width 114 height 28
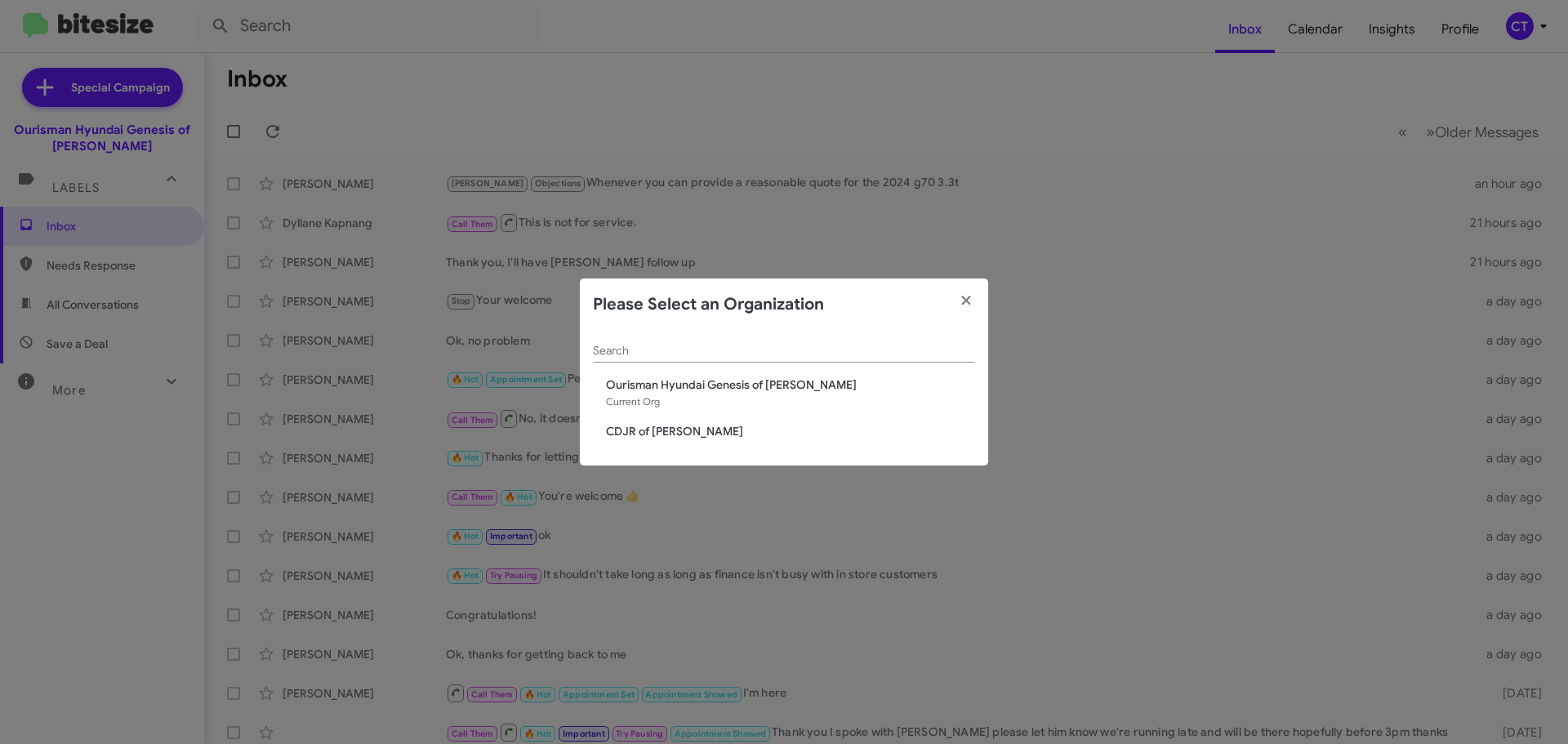
click at [643, 441] on div "Search Ourisman Hyundai Genesis of Bowie Current Org CDJR of Bowie" at bounding box center [784, 398] width 409 height 136
click at [641, 433] on span "CDJR of [PERSON_NAME]" at bounding box center [790, 431] width 369 height 16
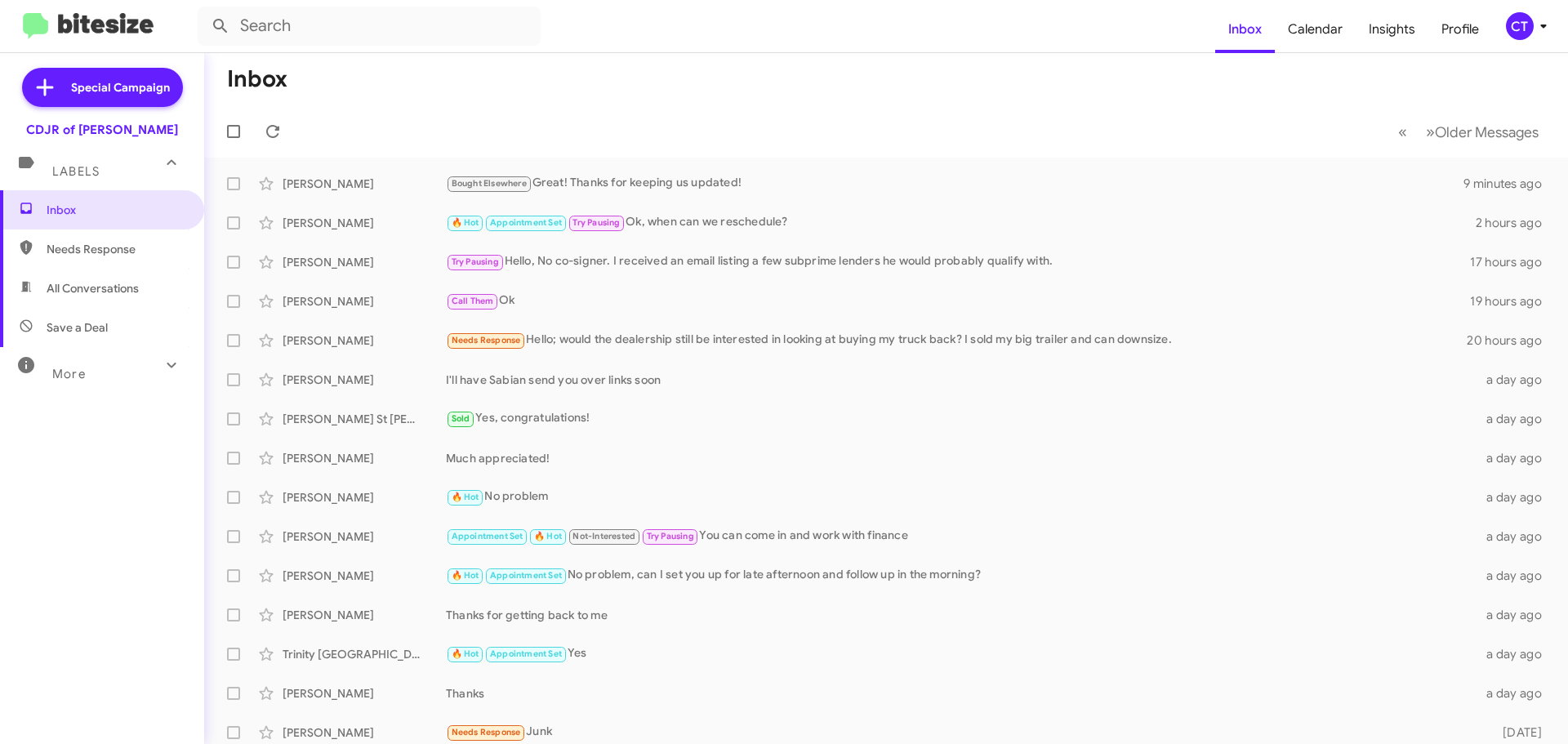
click at [1534, 23] on icon at bounding box center [1543, 26] width 20 height 20
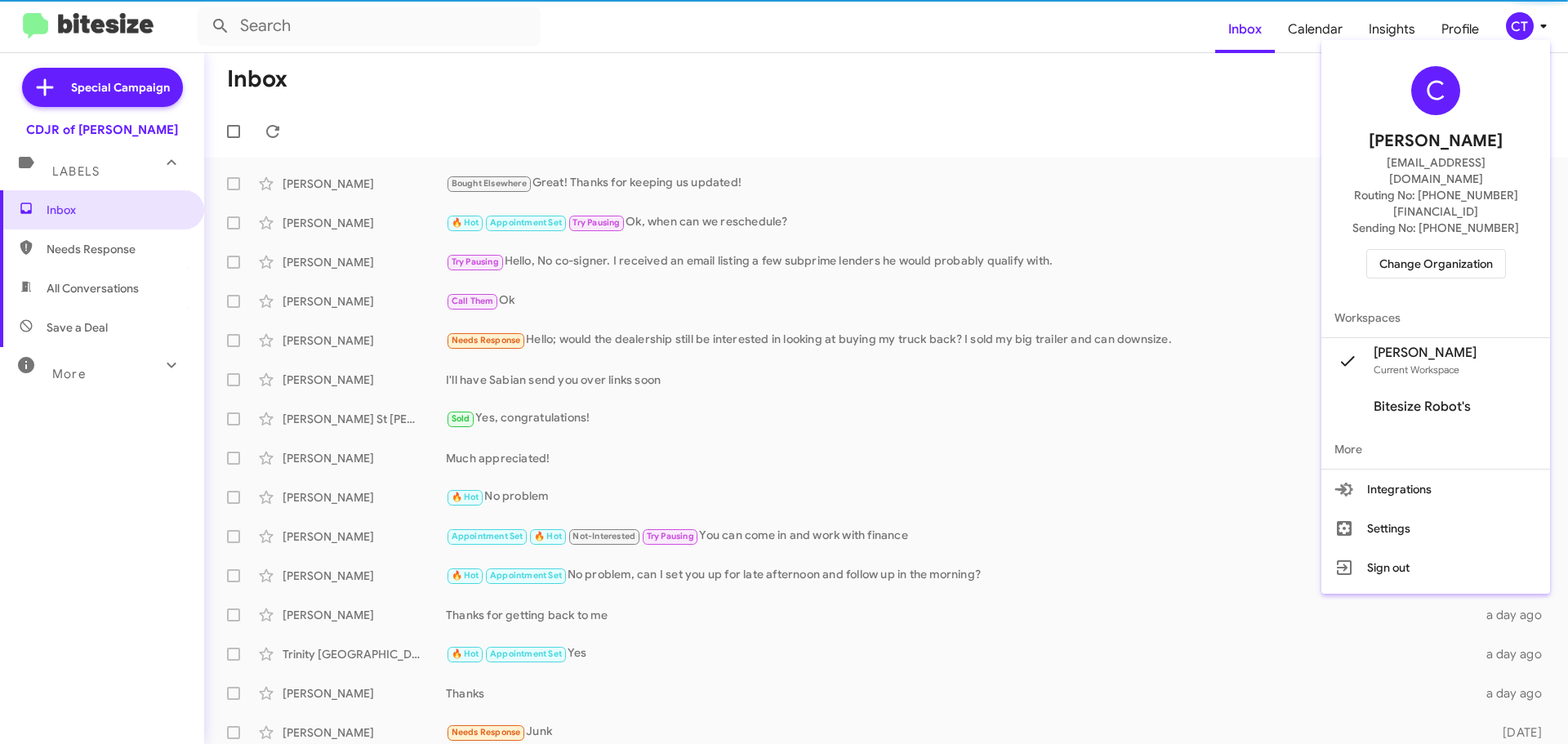
click at [1464, 249] on span "Change Organization" at bounding box center [1436, 263] width 114 height 28
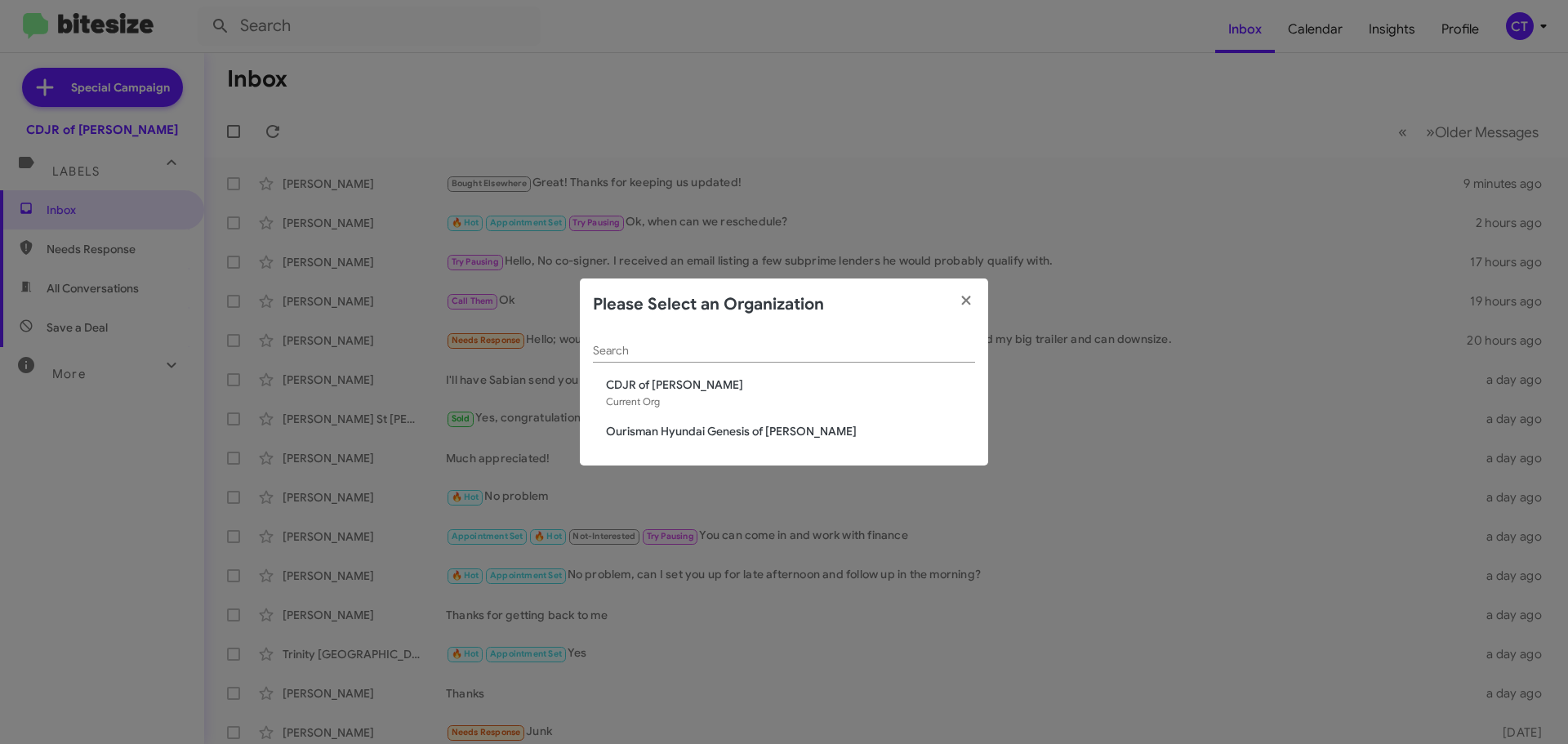
click at [681, 417] on div "Search CDJR of Bowie Current Org Ourisman Hyundai Genesis of [PERSON_NAME]" at bounding box center [784, 398] width 409 height 136
click at [678, 427] on span "Ourisman Hyundai Genesis of [PERSON_NAME]" at bounding box center [790, 431] width 369 height 16
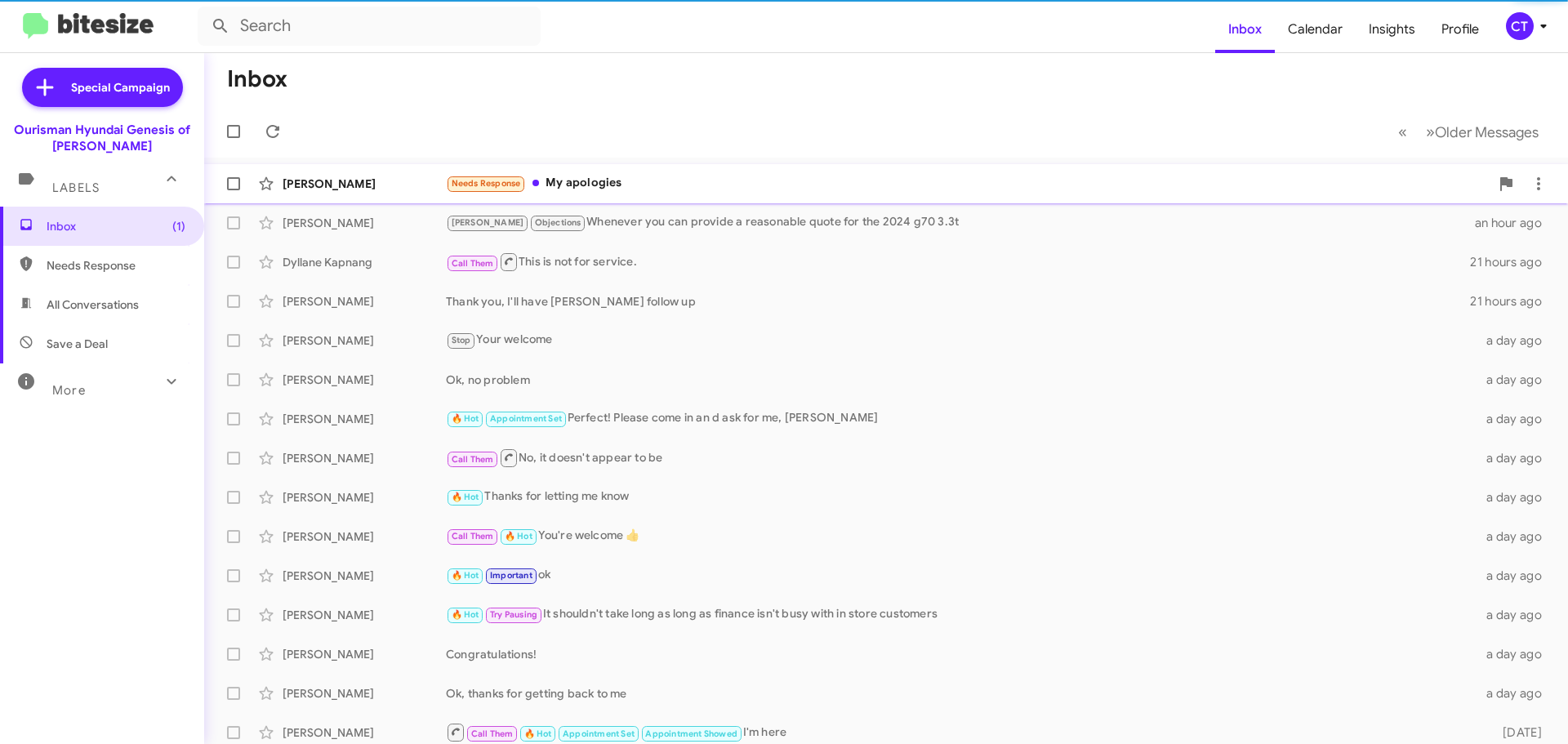
click at [733, 192] on div "Needs Response My apologies" at bounding box center [967, 183] width 1043 height 19
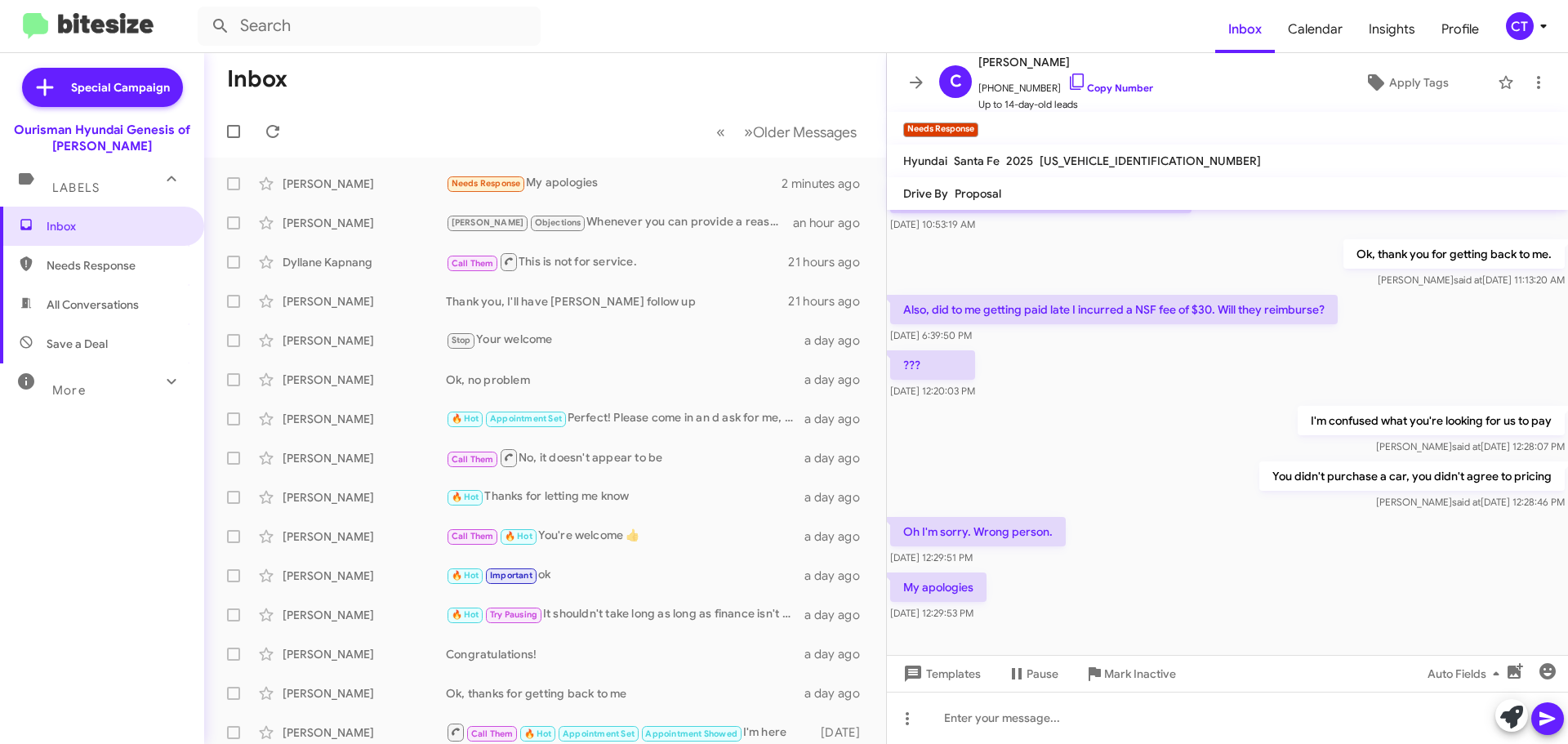
scroll to position [108, 0]
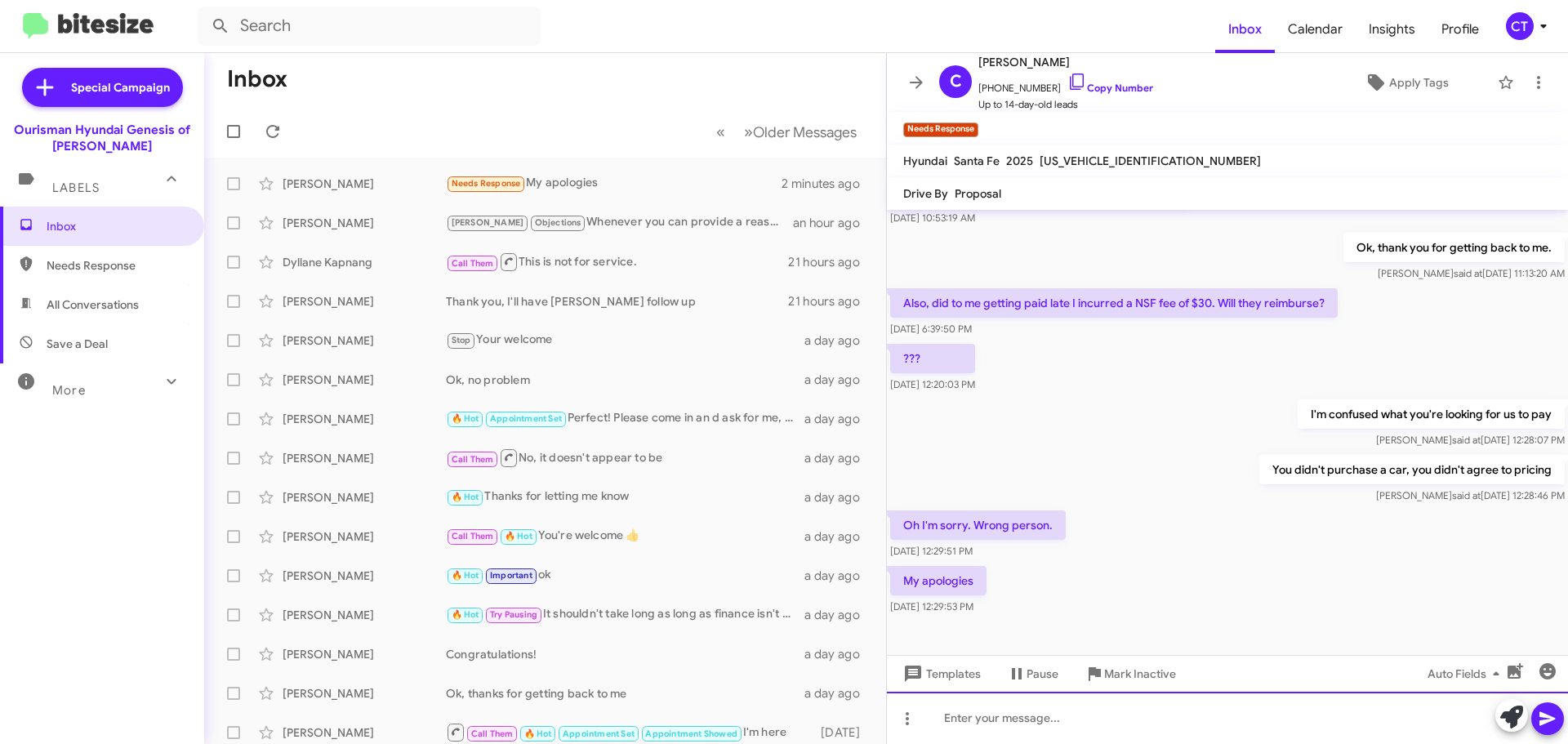
click at [1033, 723] on div at bounding box center [1227, 717] width 681 height 52
click at [1051, 718] on div "Thanks have a greatd ay!" at bounding box center [1227, 717] width 681 height 52
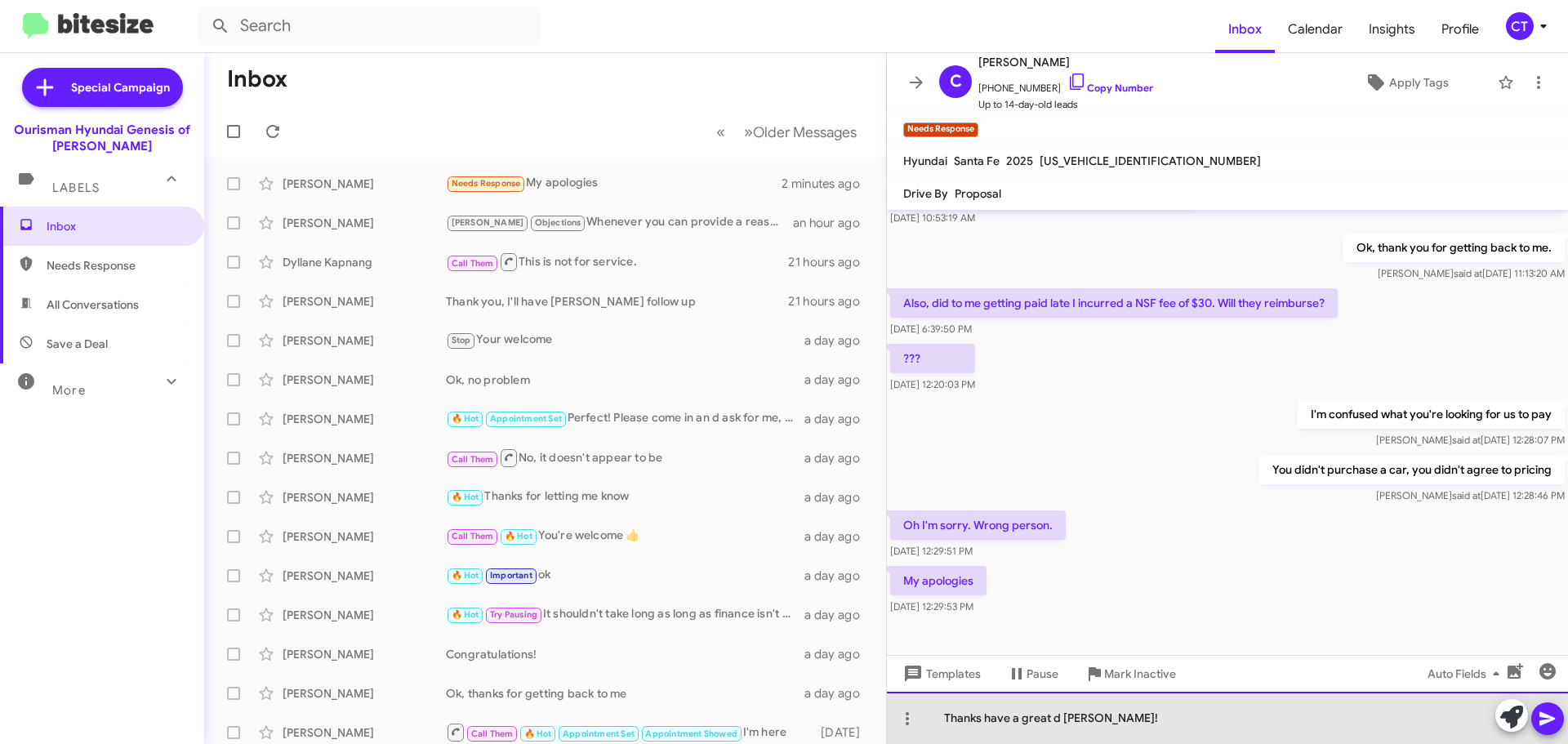
click at [1061, 721] on div "Thanks have a great d ay!" at bounding box center [1227, 717] width 681 height 52
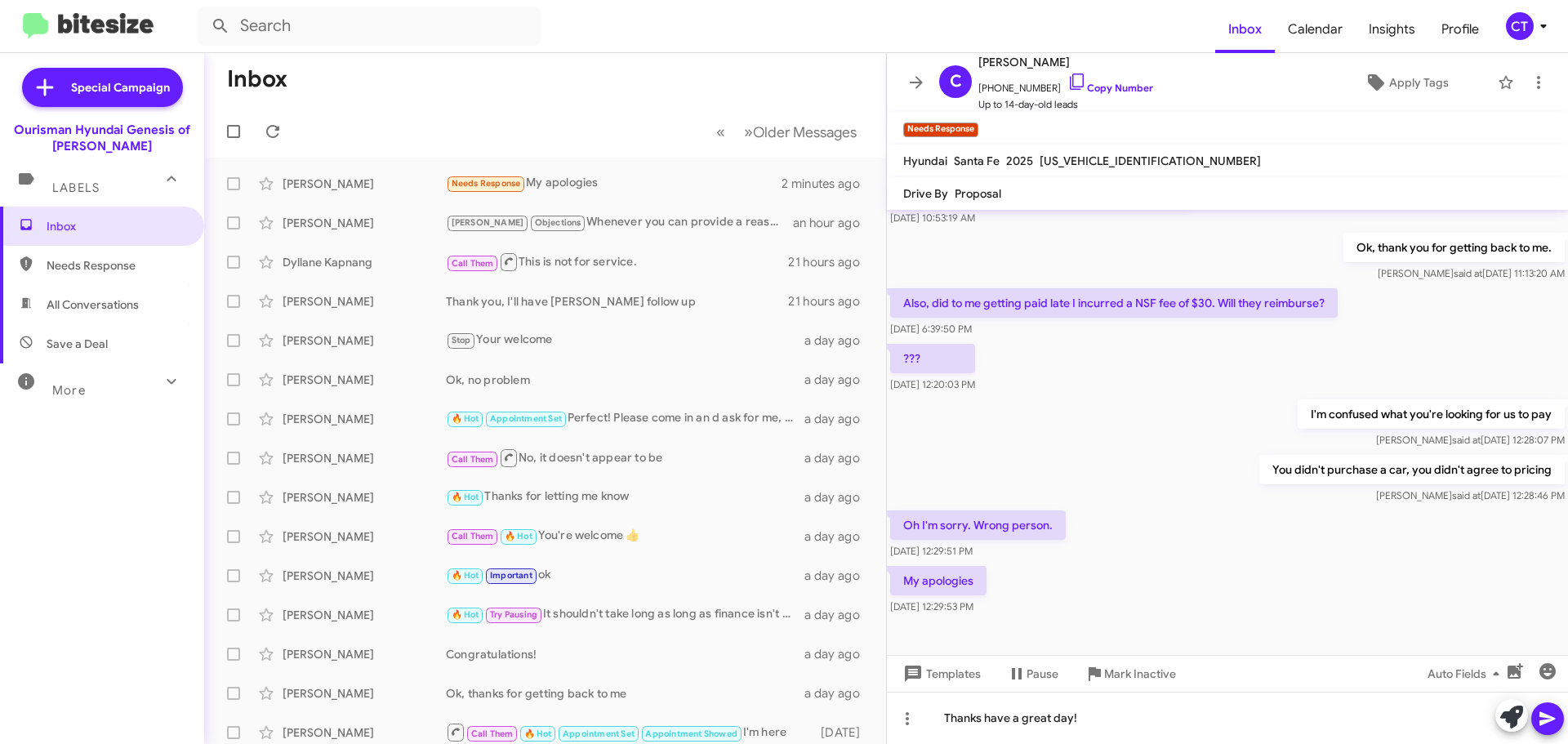
click at [1553, 734] on span at bounding box center [1547, 718] width 20 height 33
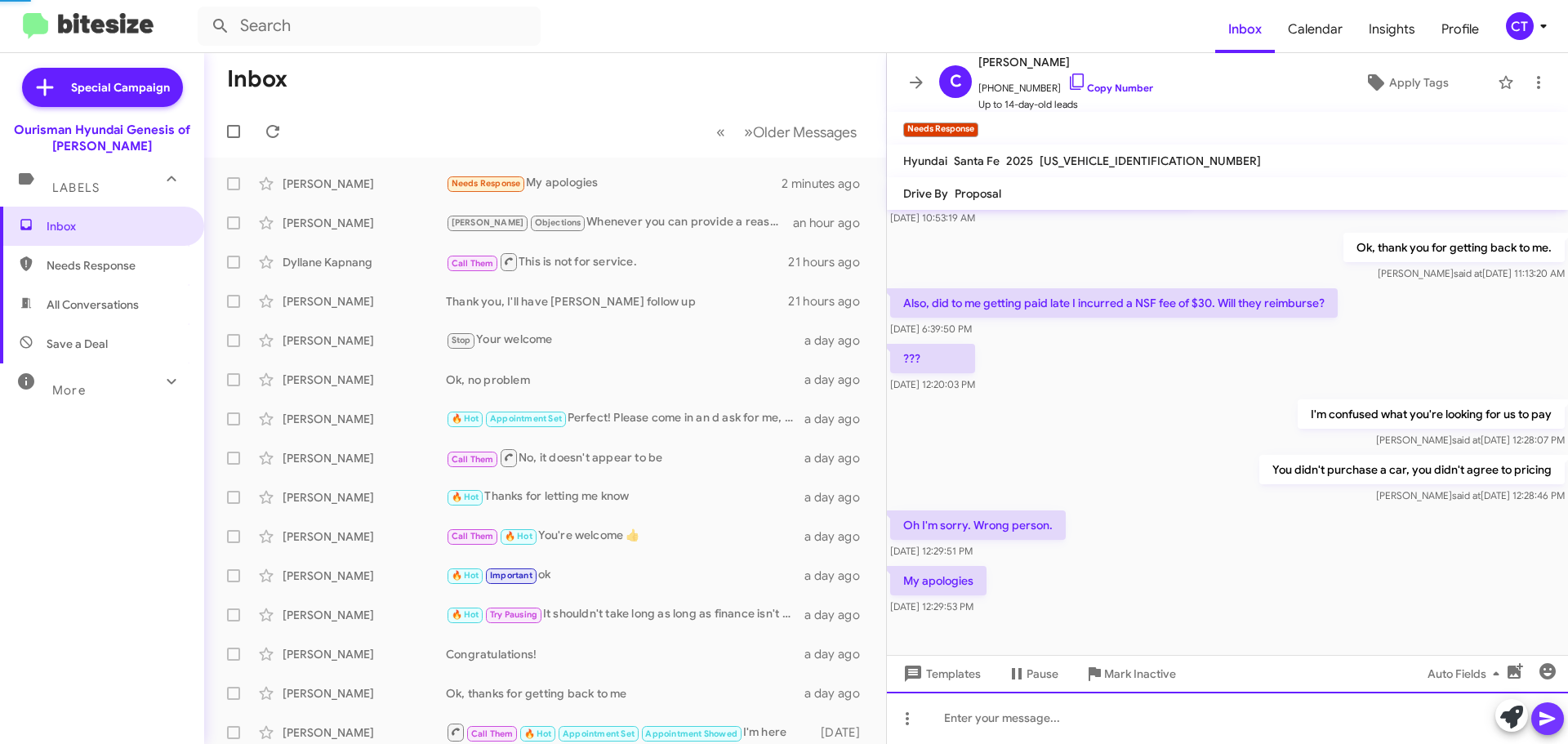
scroll to position [0, 0]
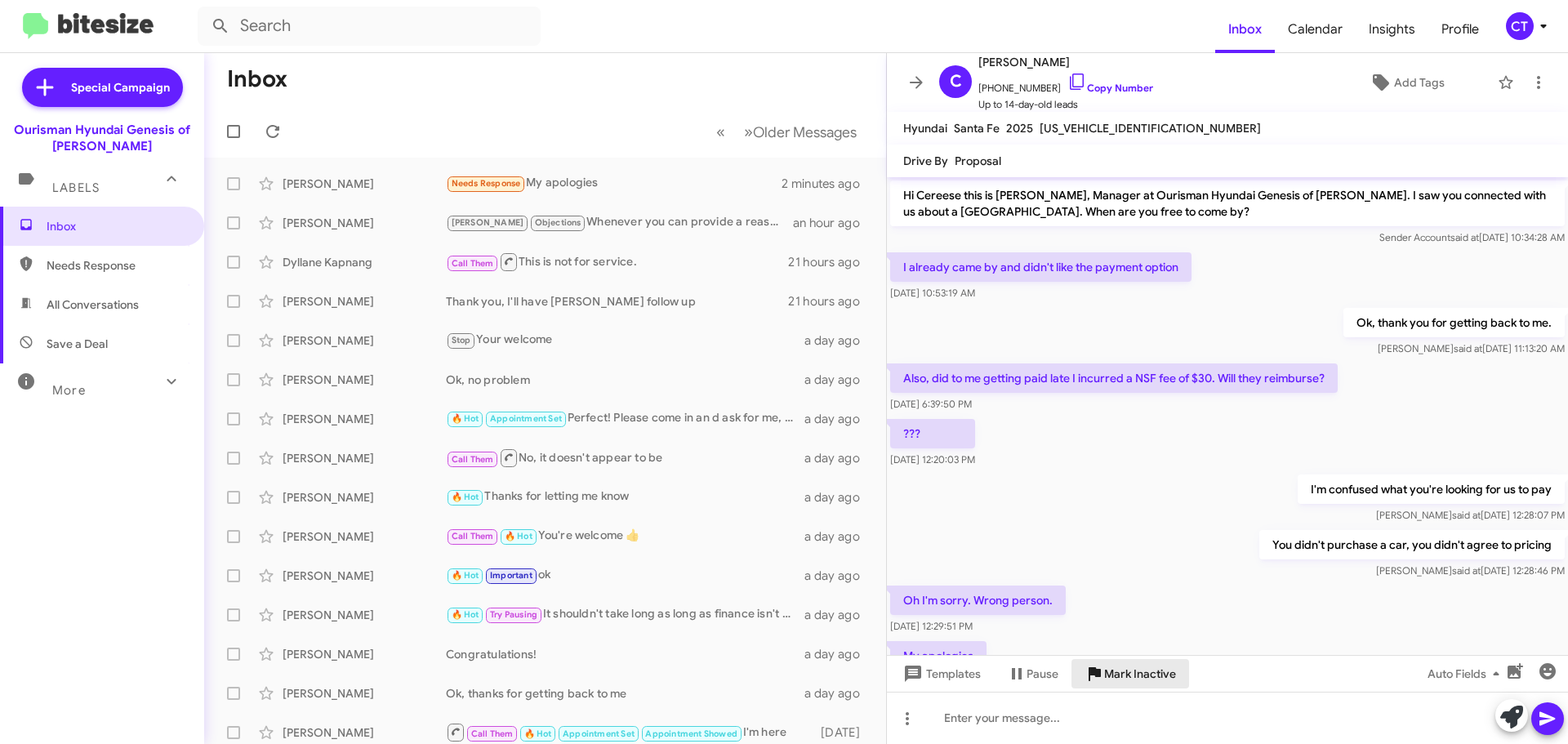
click at [1113, 672] on span "Mark Inactive" at bounding box center [1141, 673] width 72 height 29
